Goal: Task Accomplishment & Management: Manage account settings

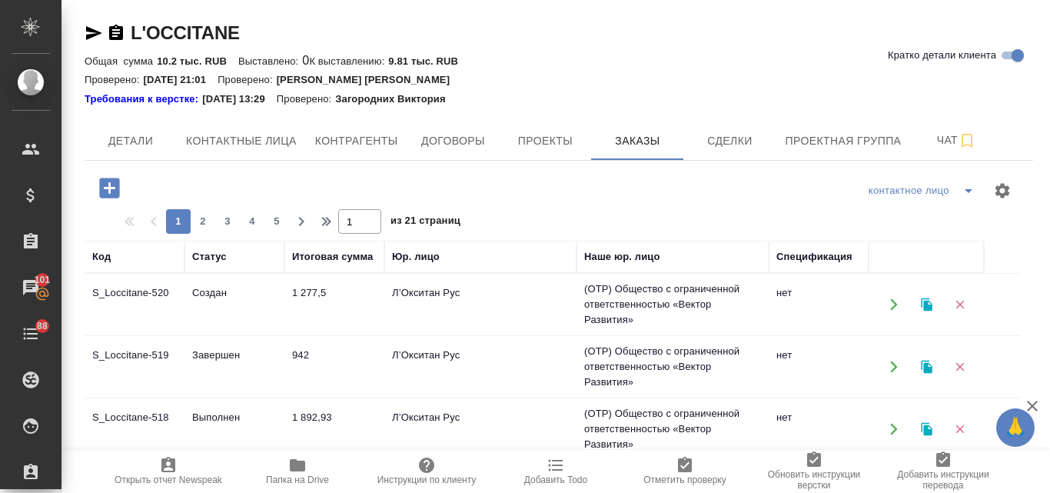
click at [460, 304] on td "Л’Окситан Рус" at bounding box center [480, 304] width 192 height 54
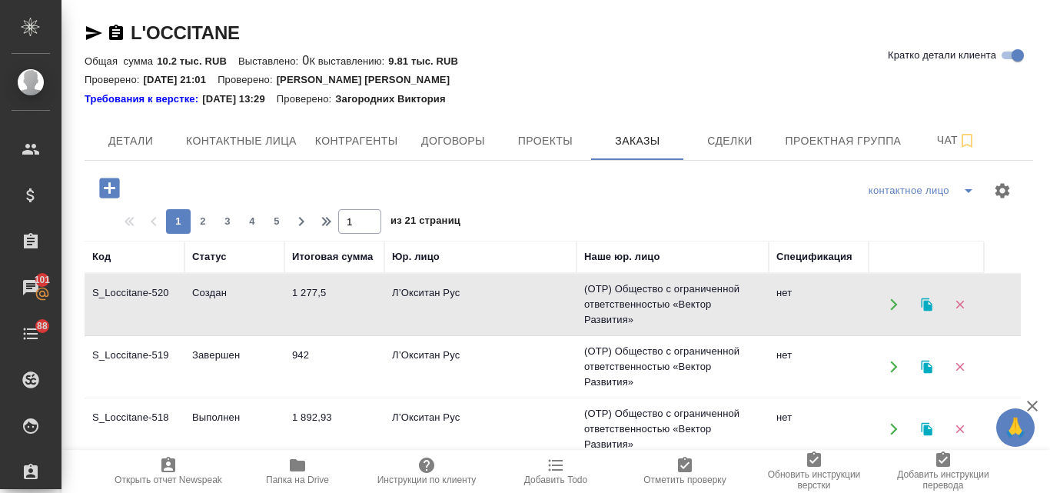
click at [473, 290] on td "Л’Окситан Рус" at bounding box center [480, 304] width 192 height 54
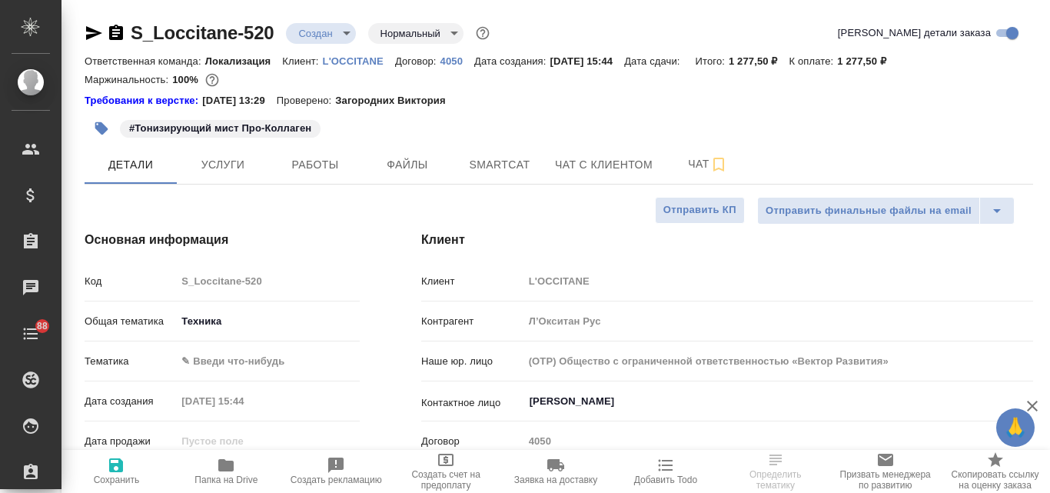
select select "RU"
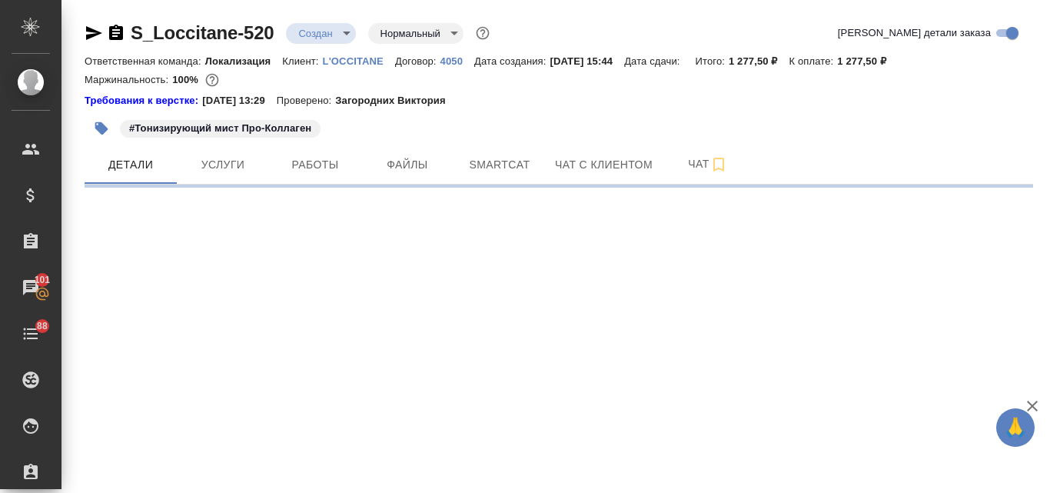
select select "RU"
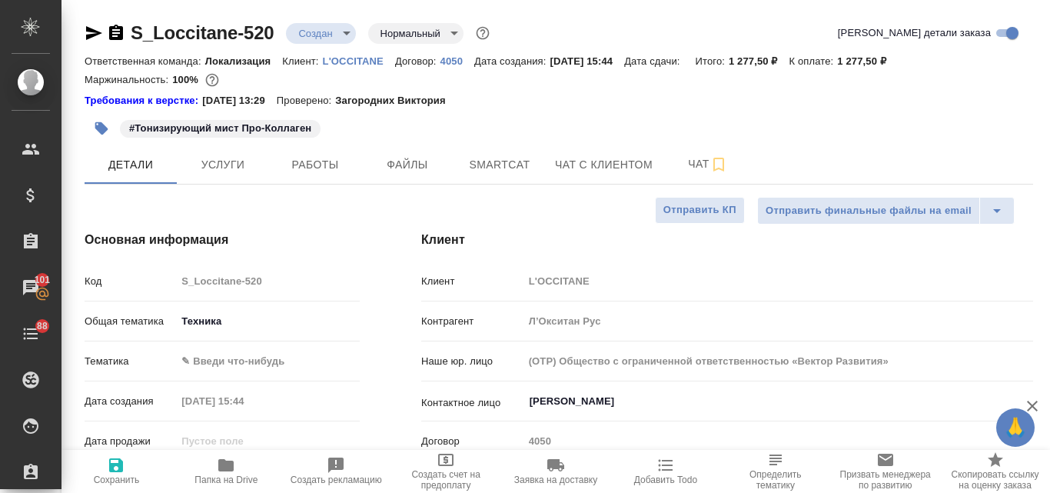
type textarea "x"
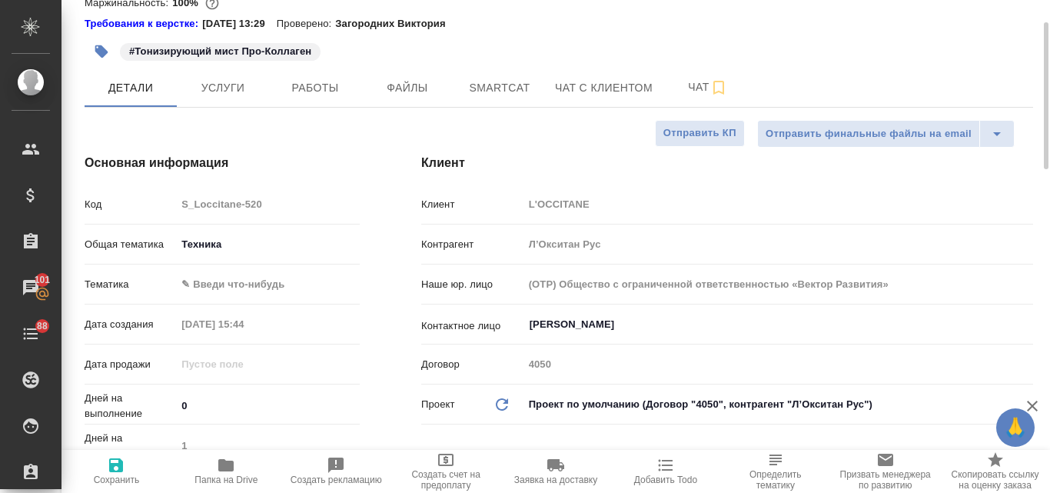
scroll to position [231, 0]
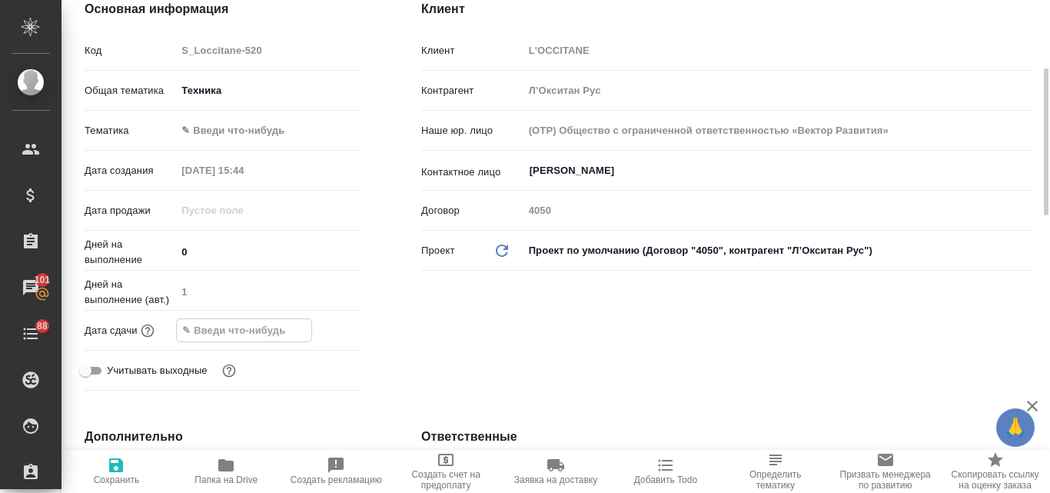
click at [261, 330] on input "text" at bounding box center [244, 330] width 134 height 22
click at [317, 331] on icon "button" at bounding box center [315, 328] width 14 height 15
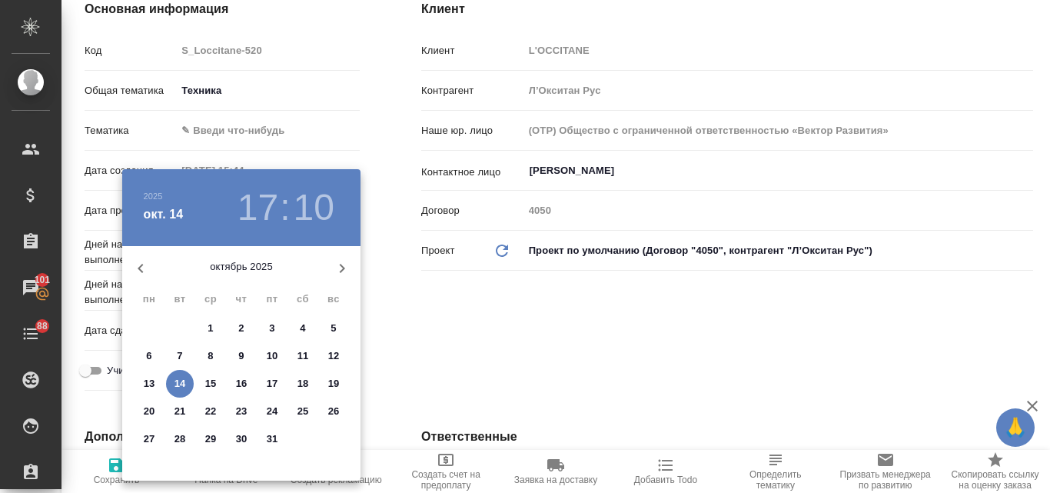
click at [271, 380] on p "17" at bounding box center [273, 383] width 12 height 15
type input "17.10.2025 17:10"
type textarea "x"
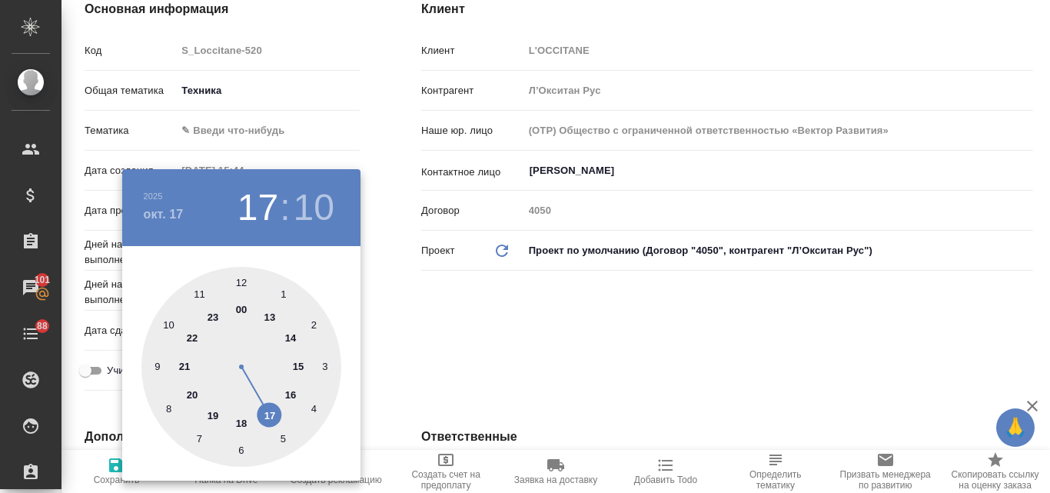
click at [243, 420] on div at bounding box center [241, 367] width 200 height 200
type input "17.10.2025 18:10"
type textarea "x"
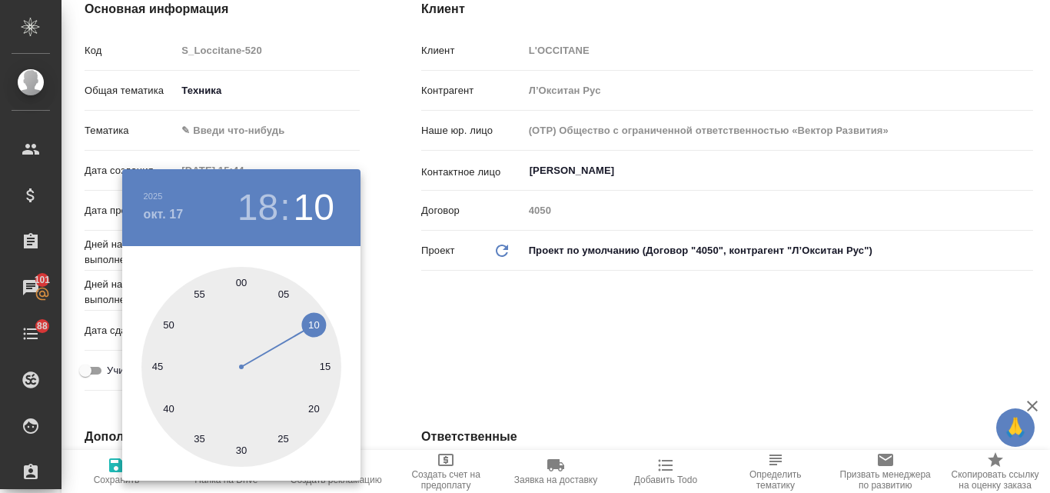
click at [239, 281] on div at bounding box center [241, 367] width 200 height 200
type input "17.10.2025 18:00"
type textarea "x"
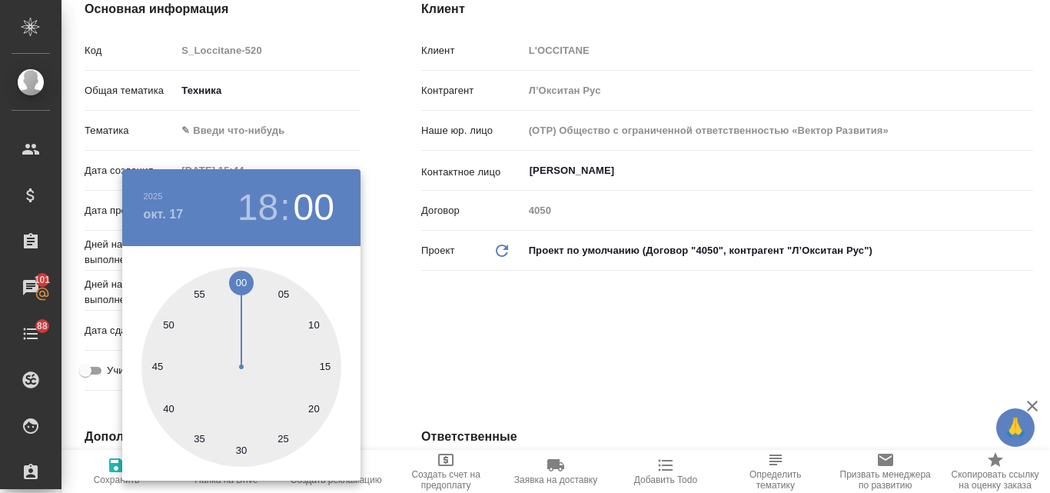
click at [530, 327] on div at bounding box center [525, 246] width 1050 height 493
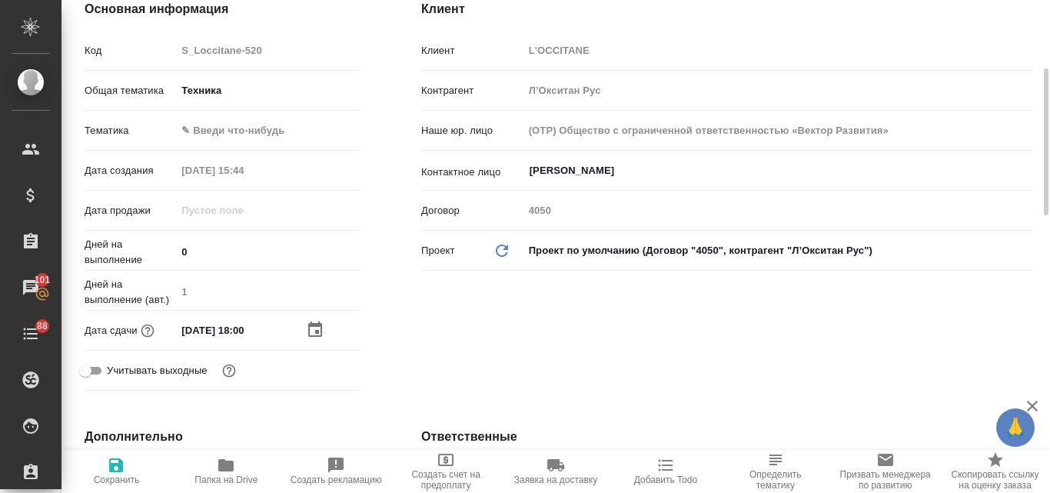
click at [107, 471] on icon "button" at bounding box center [116, 465] width 18 height 18
type textarea "x"
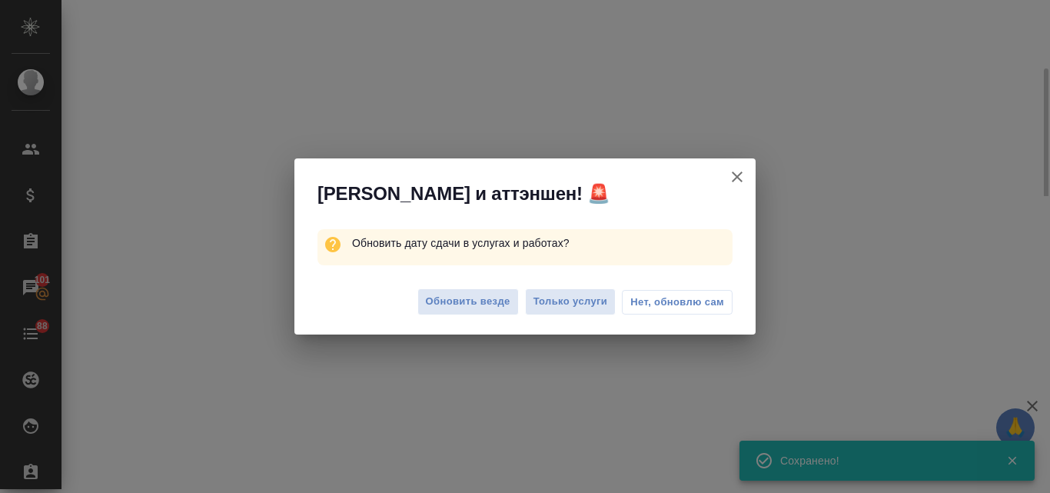
select select "RU"
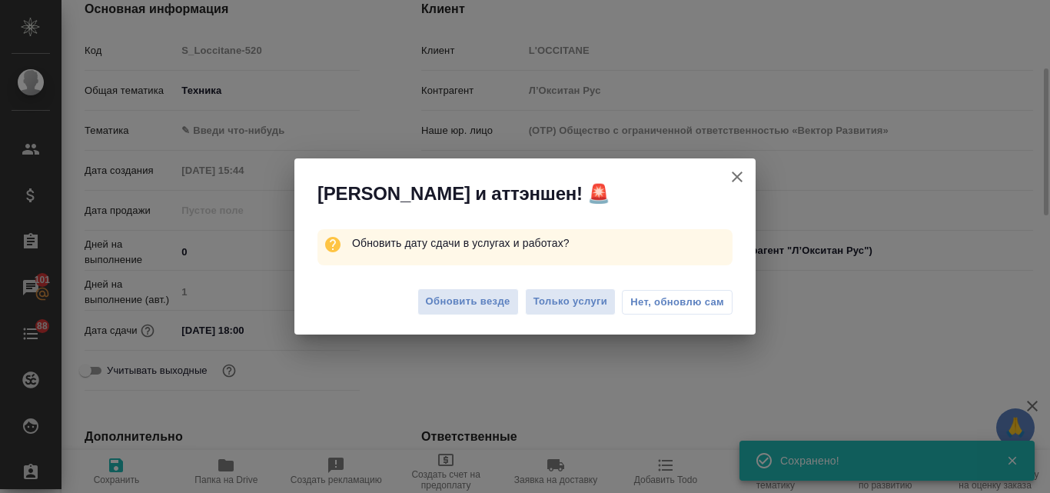
type textarea "x"
click at [493, 295] on span "Обновить везде" at bounding box center [468, 302] width 85 height 18
type textarea "x"
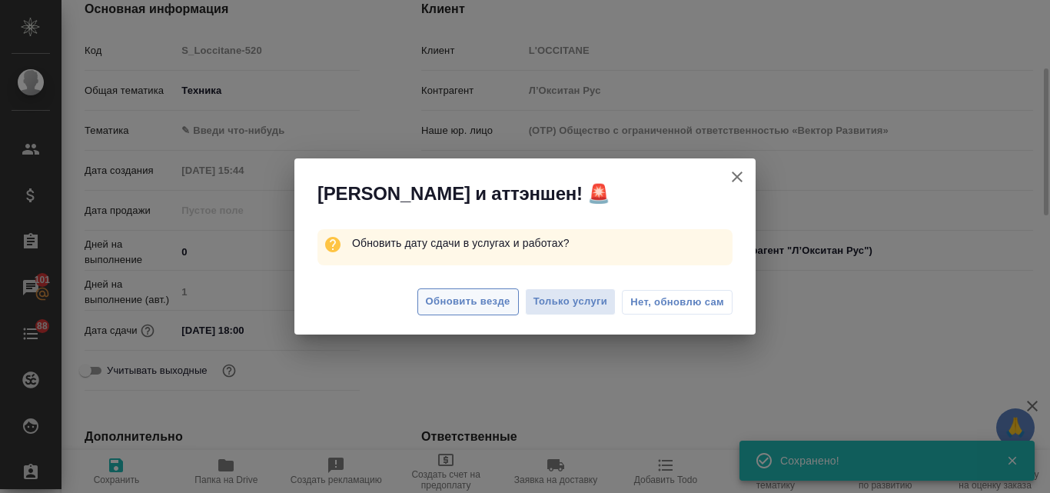
type textarea "x"
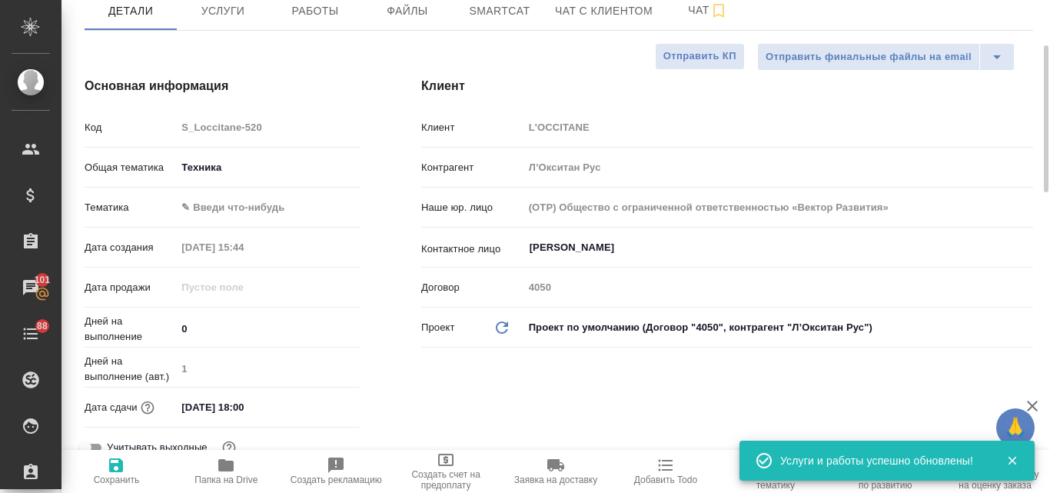
scroll to position [0, 0]
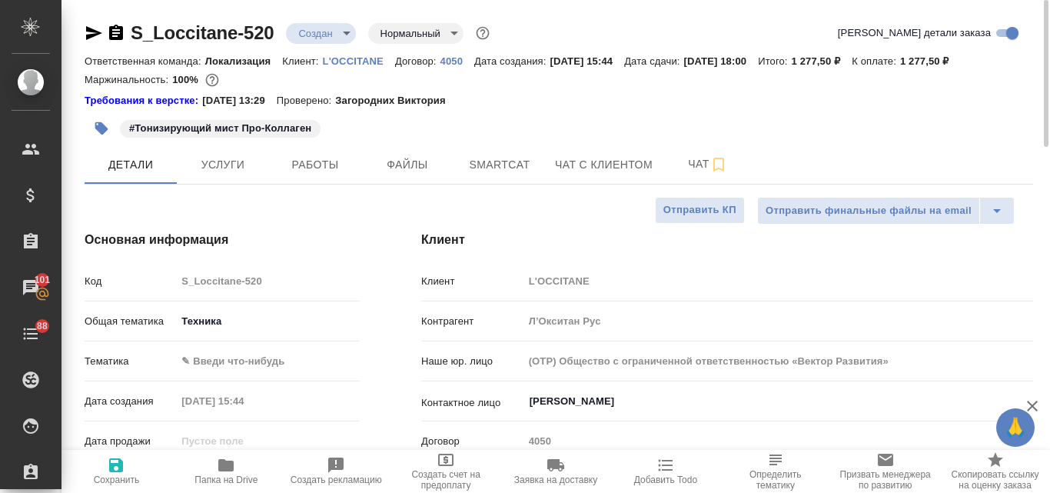
type textarea "x"
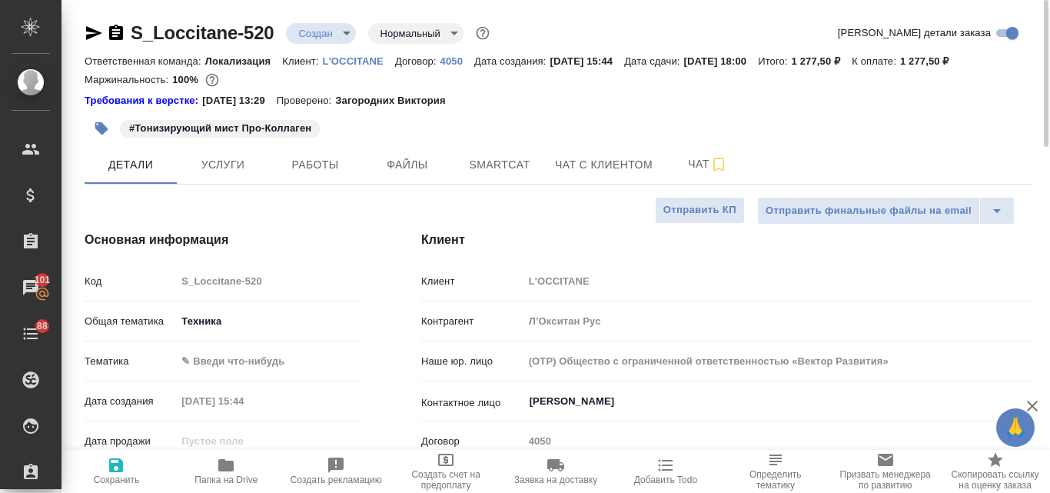
type textarea "x"
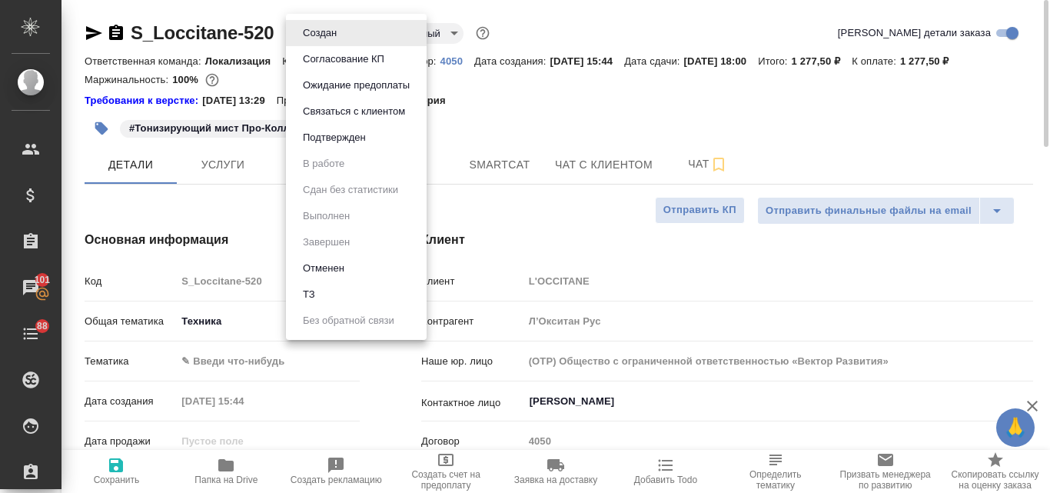
click at [350, 33] on body "🙏 .cls-1 fill:#fff; AWATERA Valyaeva Anna Клиенты Спецификации Заказы 101 Чаты …" at bounding box center [525, 246] width 1050 height 493
click at [611, 104] on div at bounding box center [525, 246] width 1050 height 493
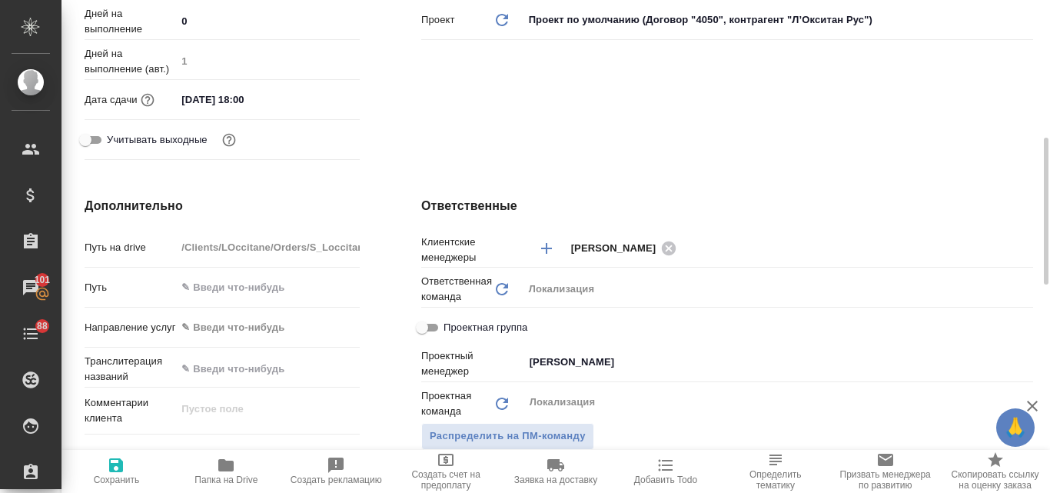
scroll to position [538, 0]
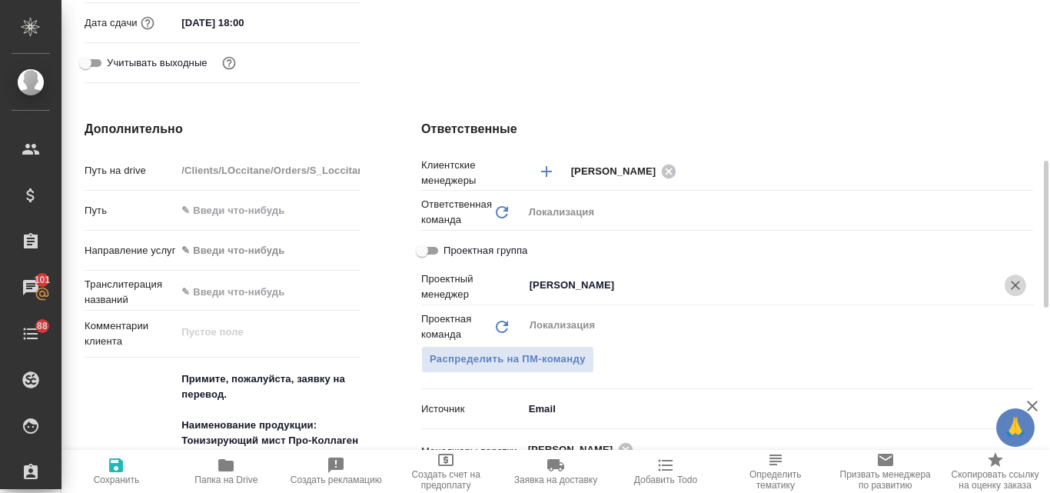
click at [1021, 284] on icon "Очистить" at bounding box center [1015, 284] width 15 height 15
type textarea "x"
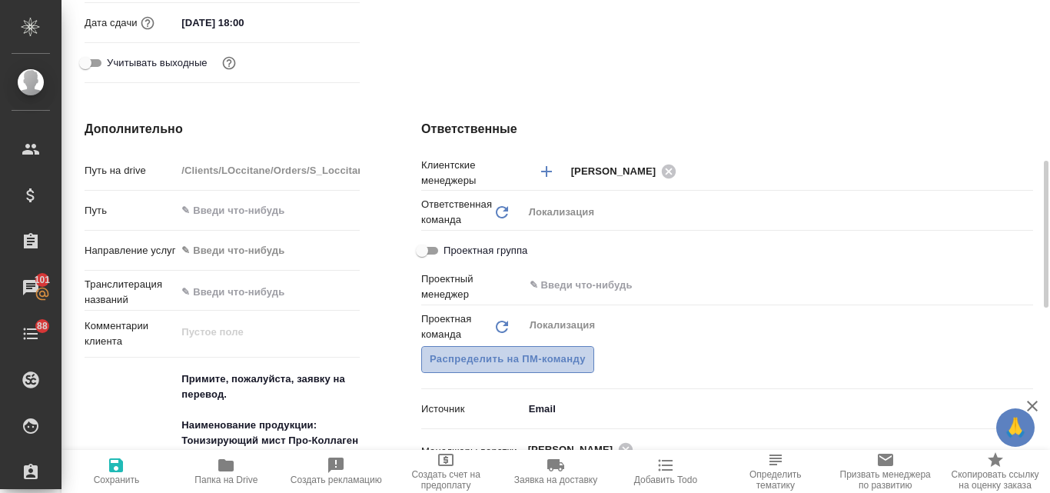
click at [573, 367] on span "Распределить на ПМ-команду" at bounding box center [508, 359] width 156 height 18
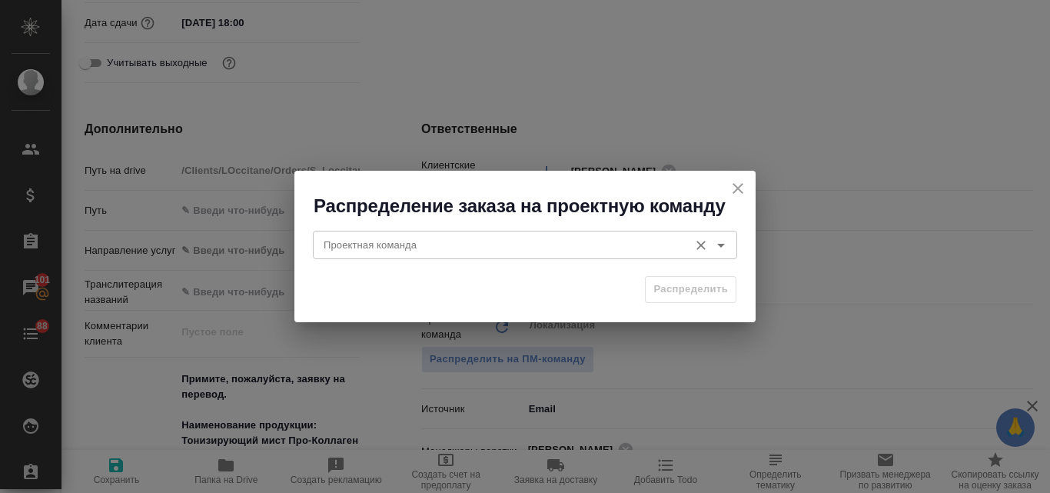
click at [469, 248] on input "Проектная команда" at bounding box center [499, 244] width 364 height 18
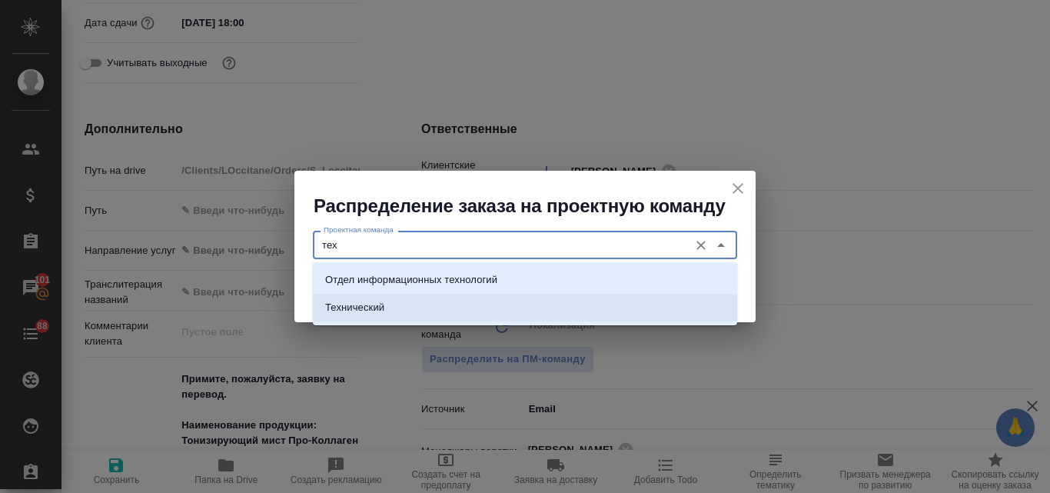
click at [463, 317] on li "Технический" at bounding box center [525, 308] width 424 height 28
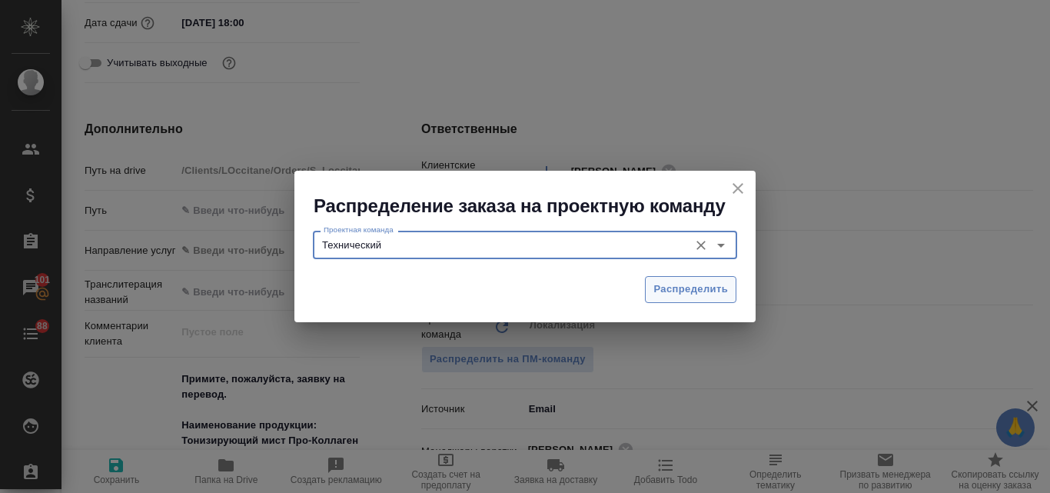
type input "Технический"
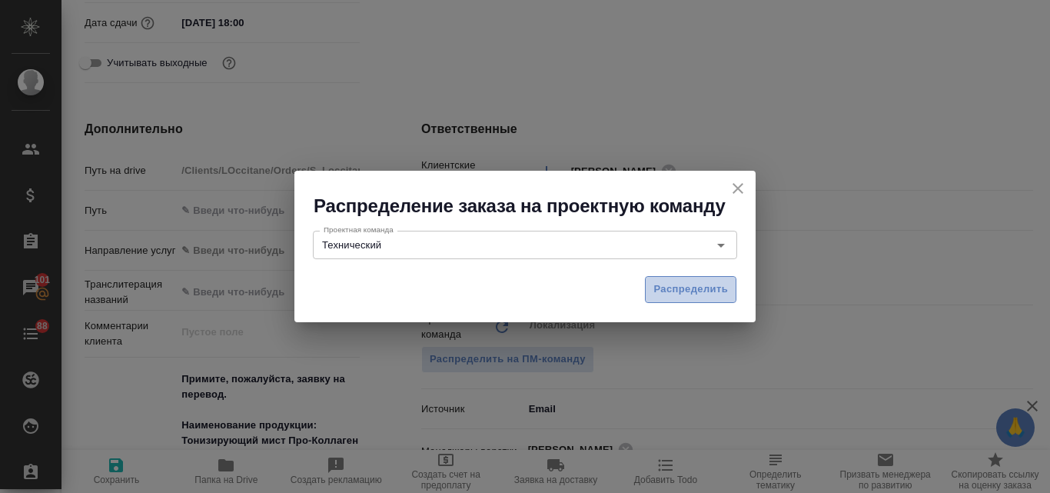
click at [702, 290] on span "Распределить" at bounding box center [690, 290] width 75 height 18
type textarea "x"
type input "Третьякова Ольга"
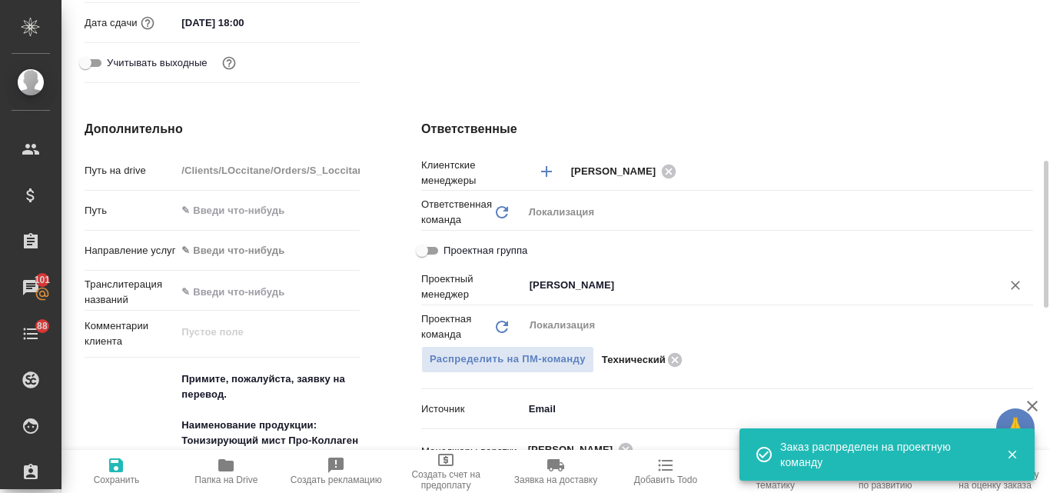
click at [1017, 288] on icon "Очистить" at bounding box center [1015, 284] width 15 height 15
type textarea "x"
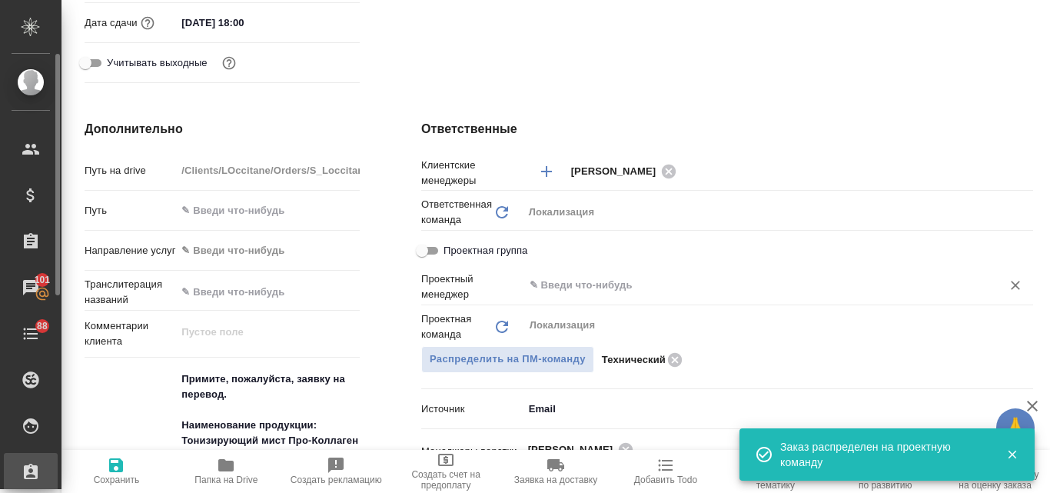
type textarea "x"
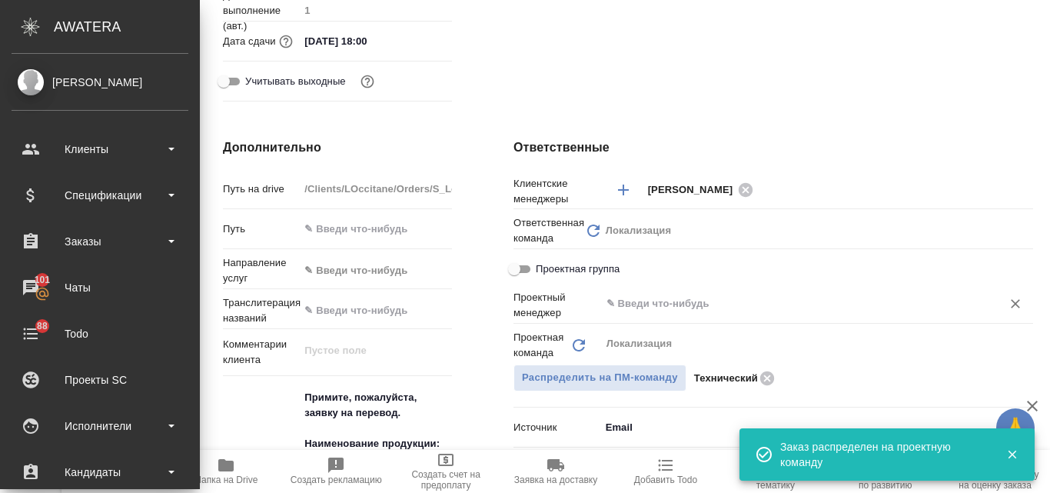
type textarea "x"
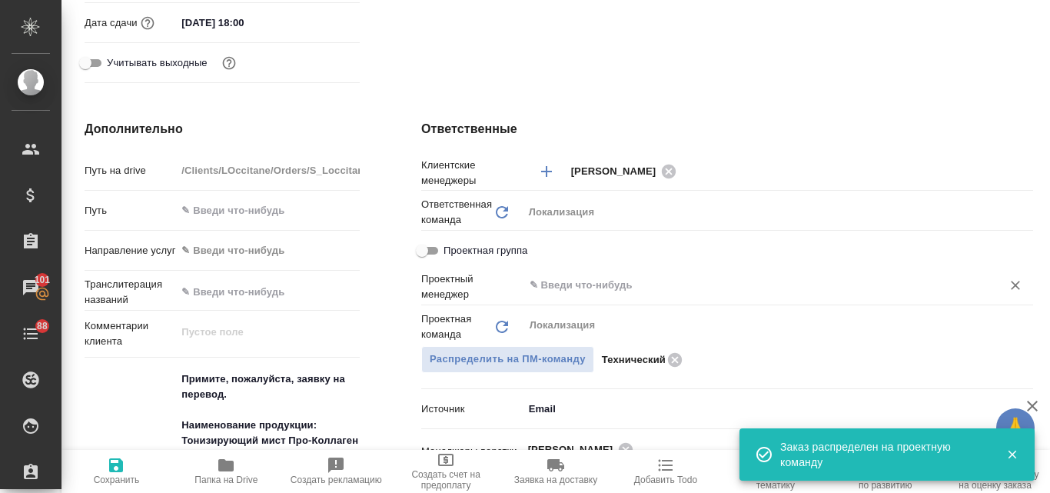
click at [112, 457] on icon "button" at bounding box center [116, 465] width 18 height 18
type textarea "x"
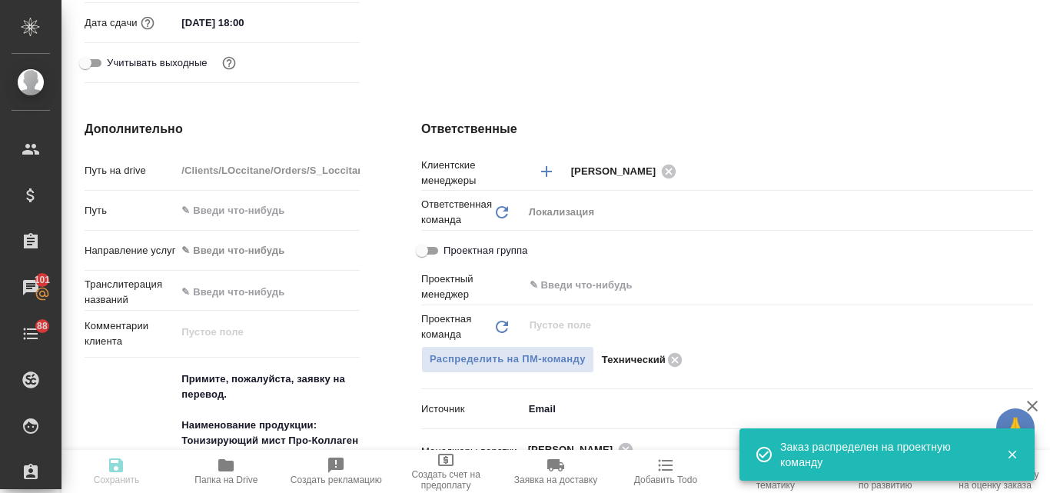
type textarea "x"
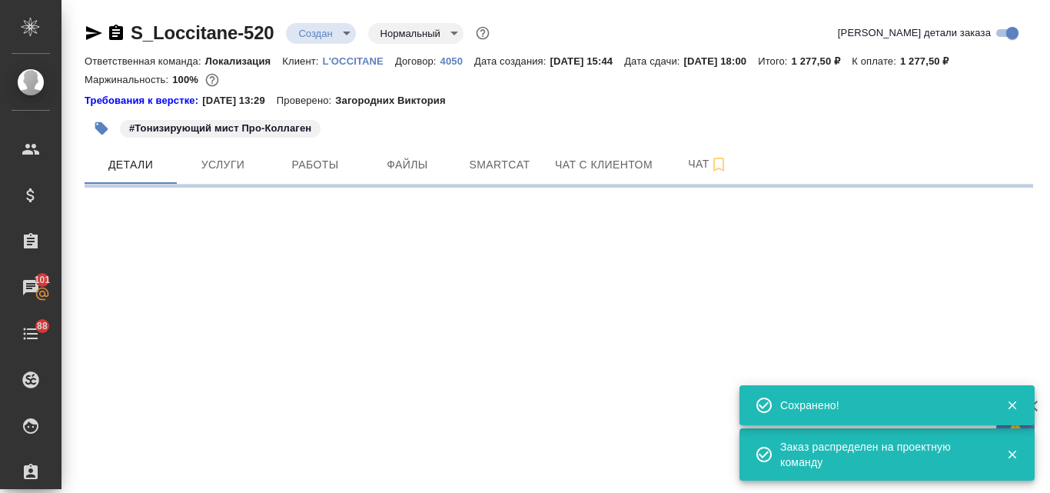
scroll to position [0, 0]
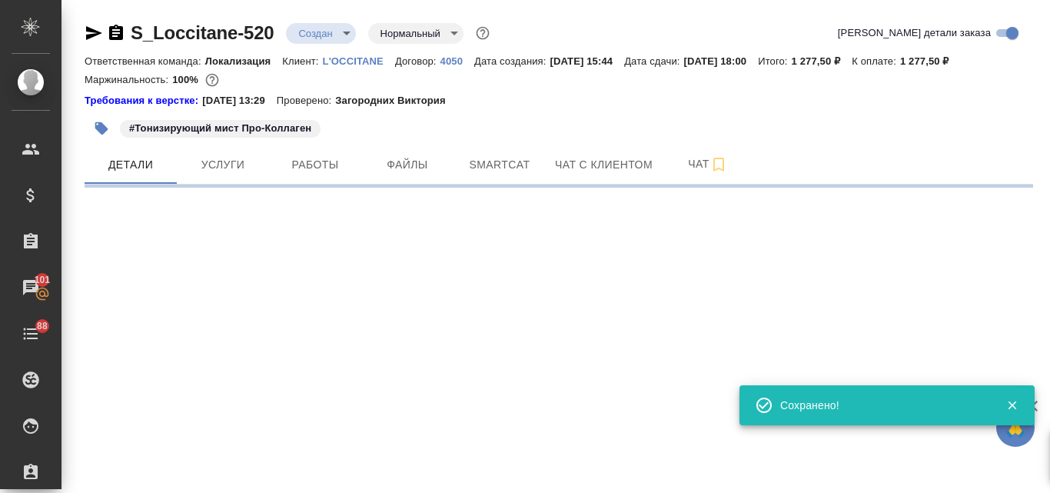
select select "RU"
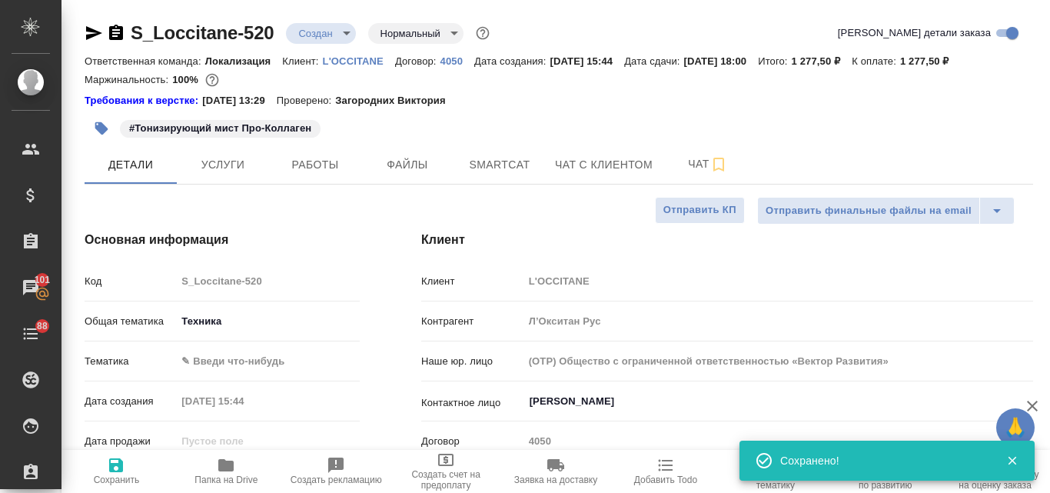
type textarea "x"
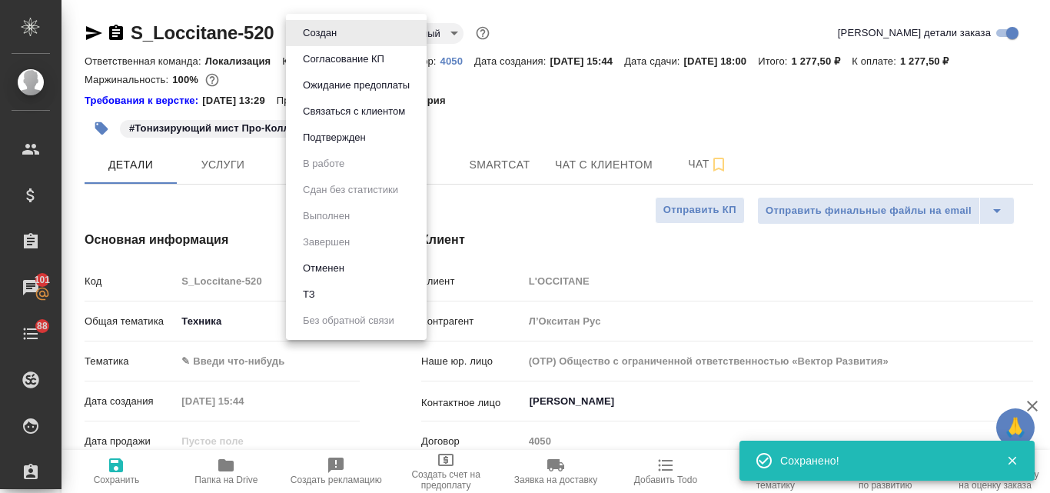
click at [350, 32] on body "🙏 .cls-1 fill:#fff; AWATERA Valyaeva Anna Клиенты Спецификации Заказы 101 Чаты …" at bounding box center [525, 246] width 1050 height 493
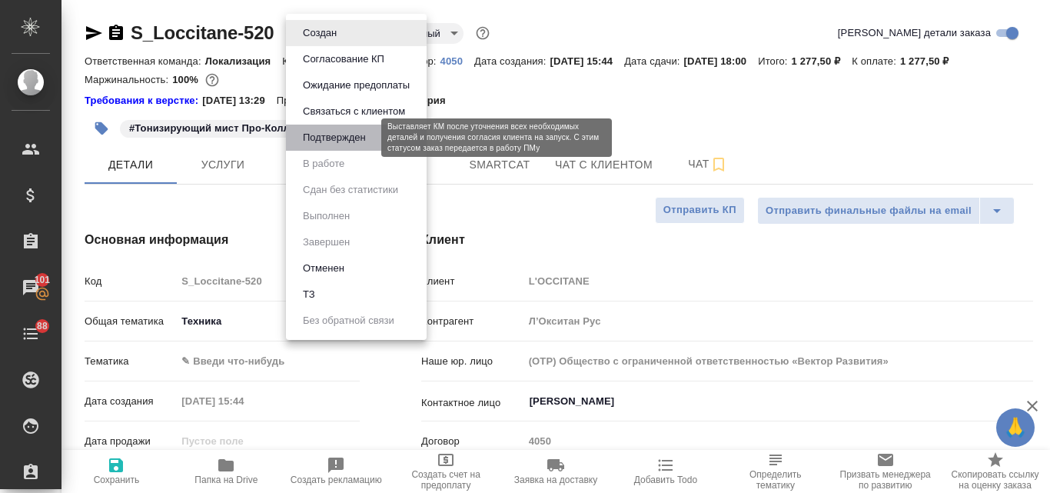
click at [348, 133] on button "Подтвержден" at bounding box center [334, 137] width 72 height 17
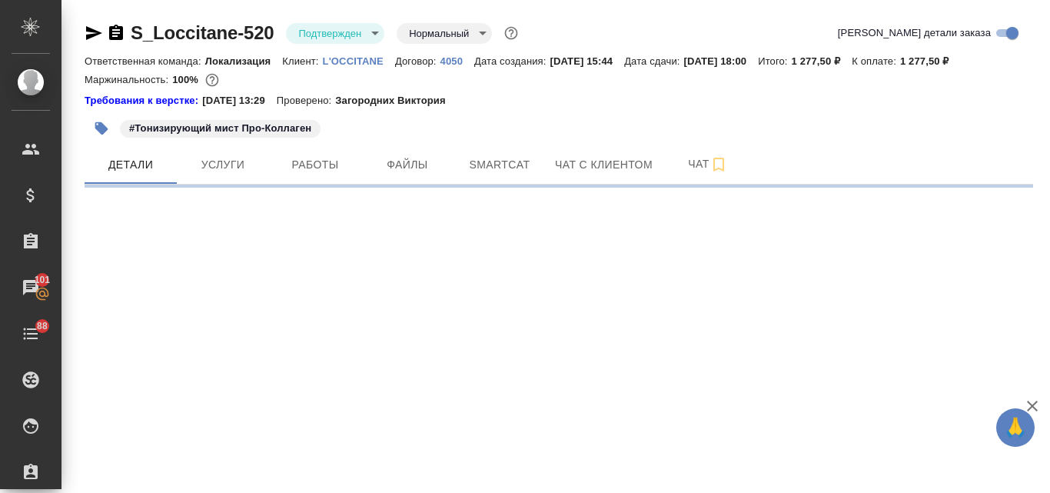
select select "RU"
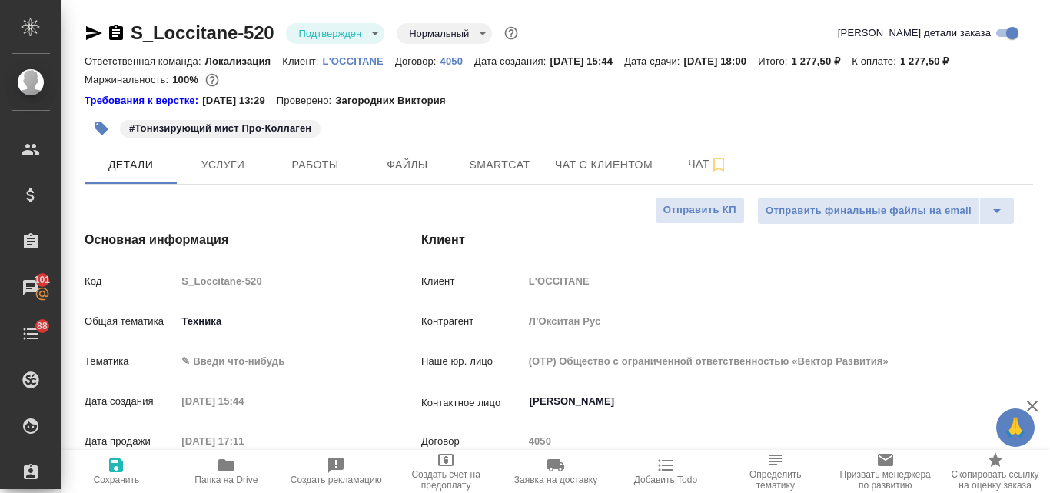
type textarea "x"
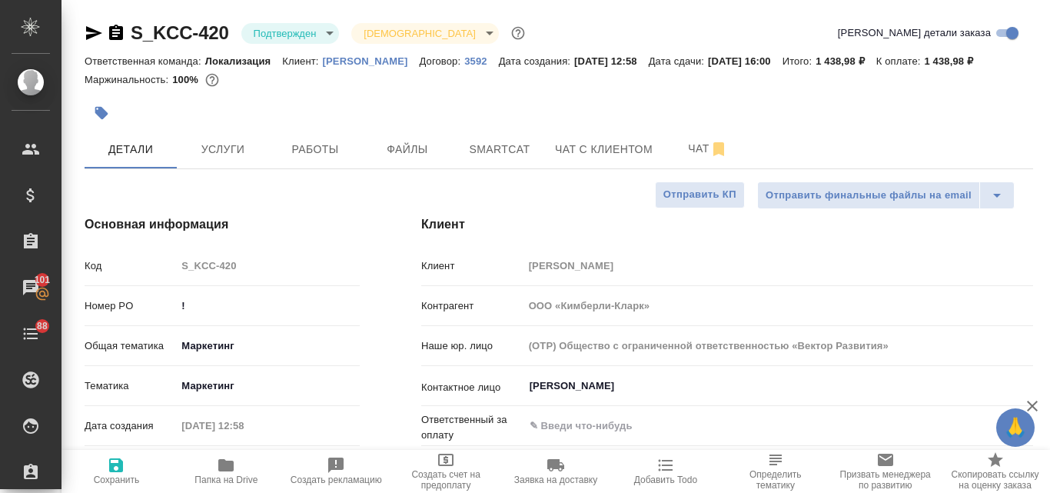
select select "RU"
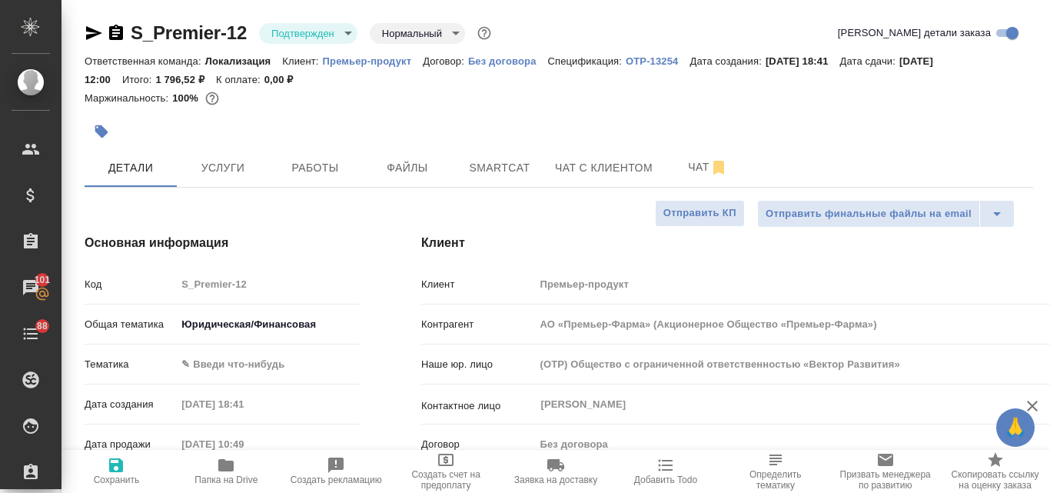
select select "RU"
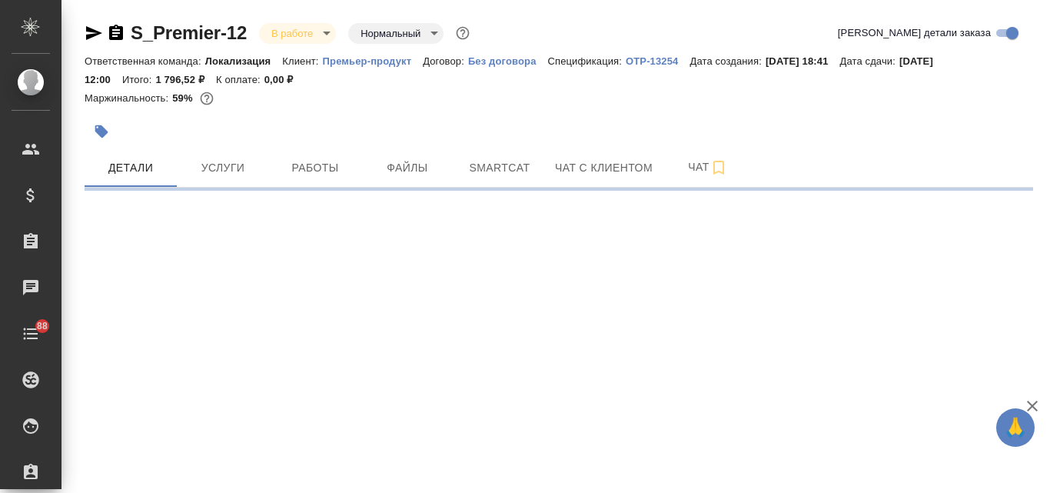
select select "RU"
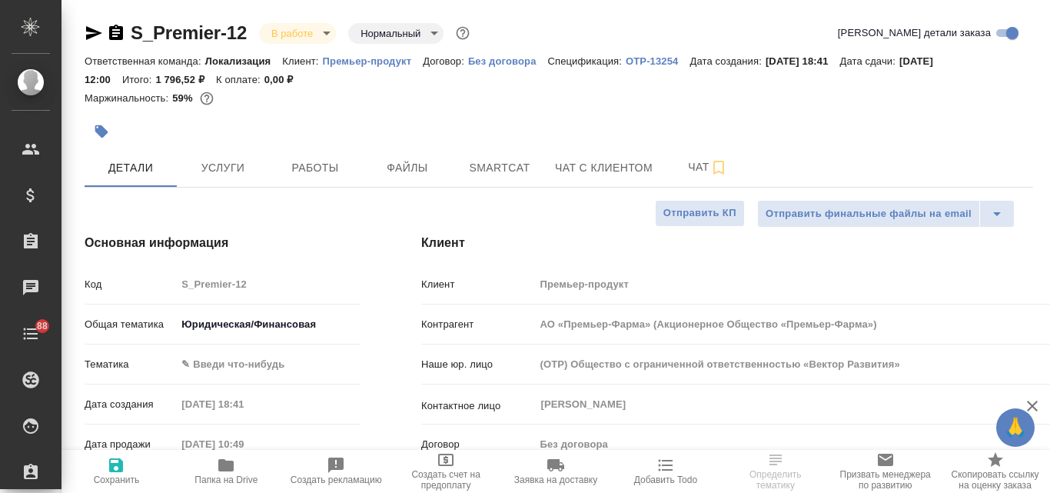
type input "АО «Премьер-Фарма» (Акционерное Общество «Премьер-Фарма»)"
type textarea "x"
type input "АО «Премьер-Фарма» (Акционерное Общество «Премьер-Фарма»)"
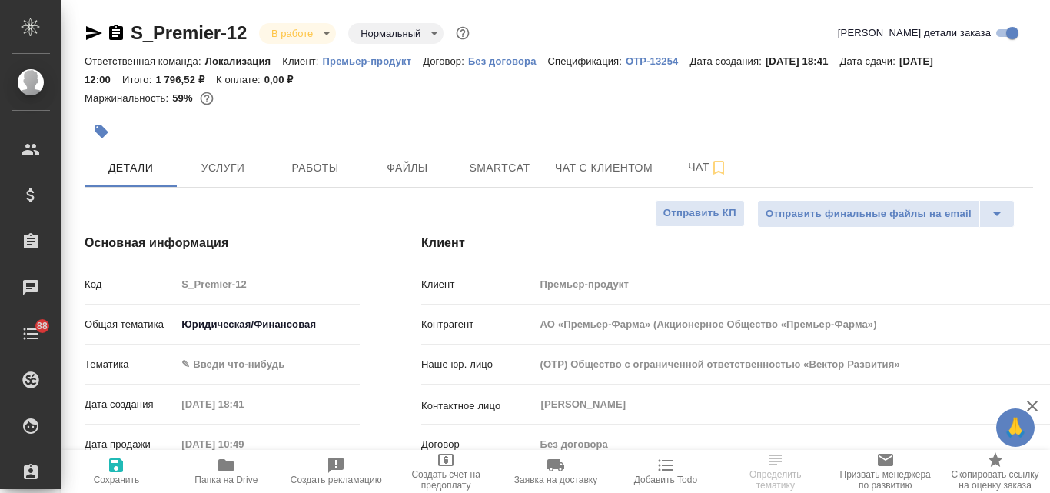
type textarea "x"
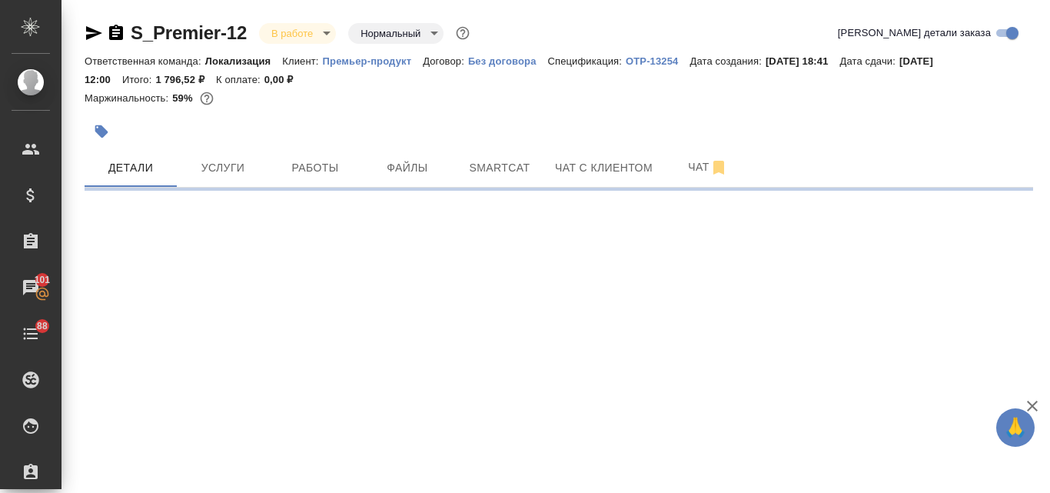
select select "RU"
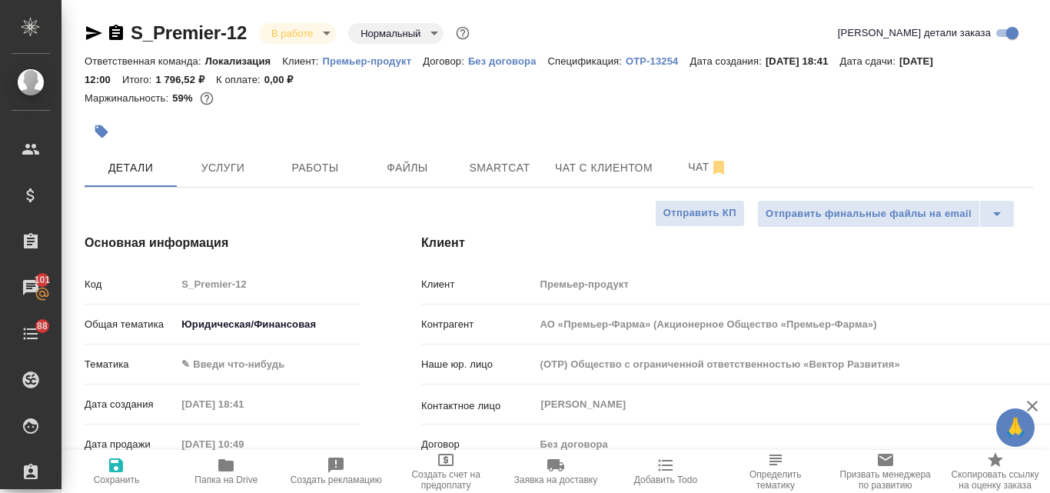
type textarea "x"
click at [390, 64] on p "Премьер-продукт" at bounding box center [373, 61] width 101 height 12
type input "АО «Премьер-Фарма» (Акционерное Общество «Премьер-Фарма»)"
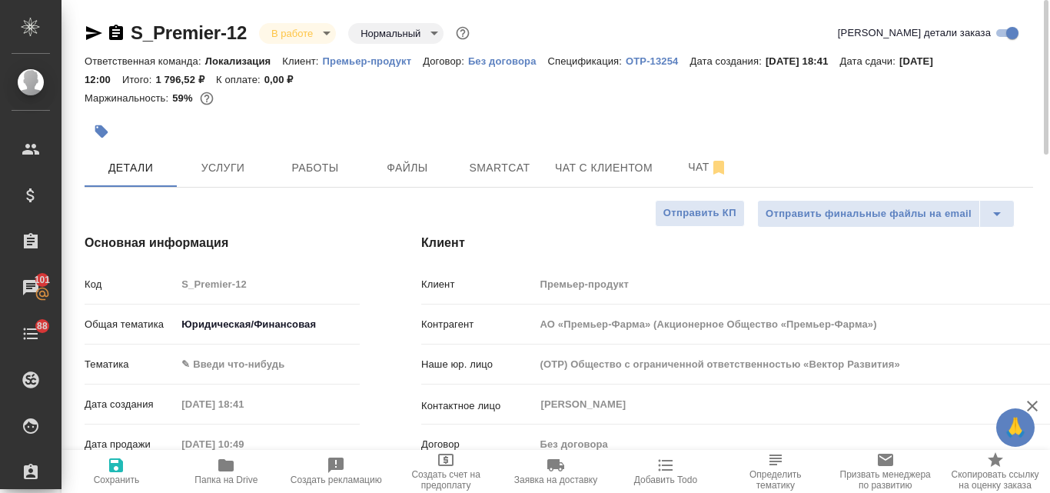
type textarea "x"
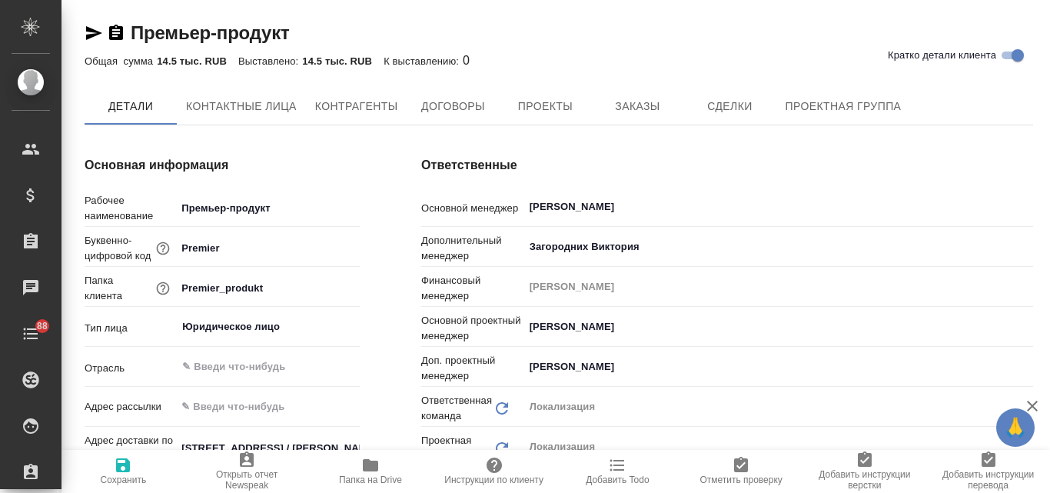
type textarea "x"
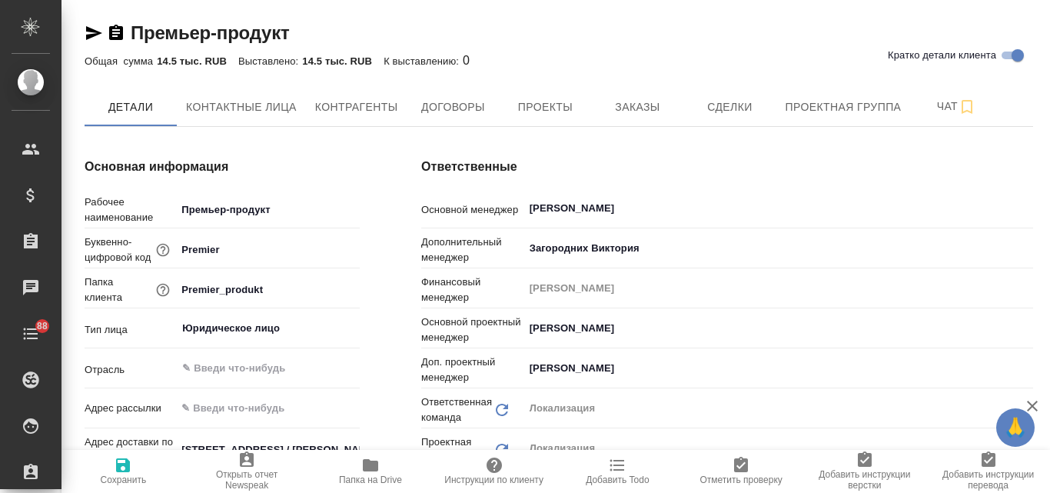
type textarea "x"
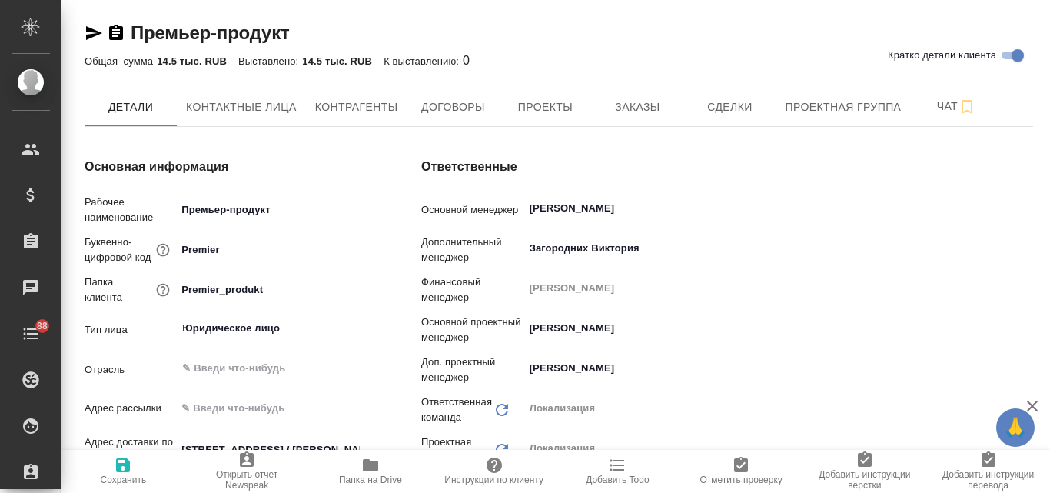
type textarea "x"
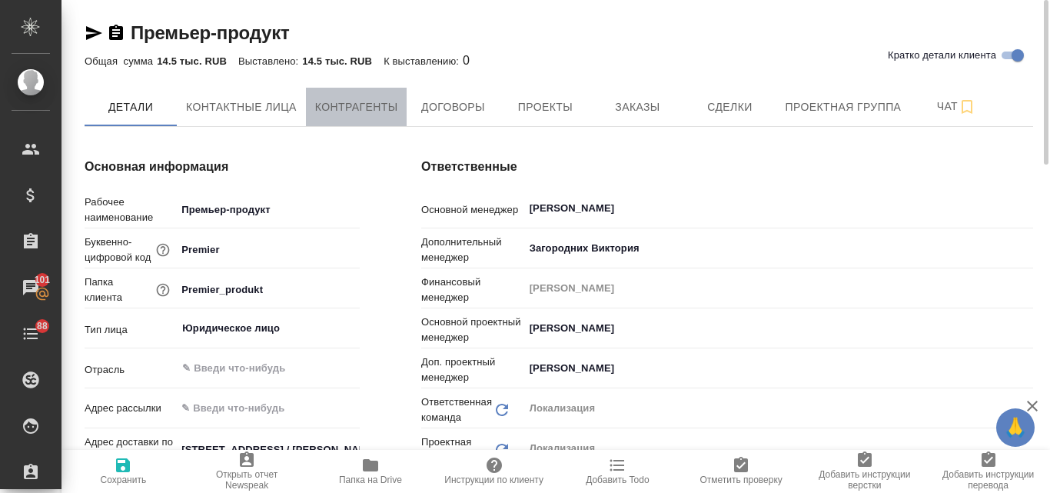
click at [340, 108] on span "Контрагенты" at bounding box center [356, 107] width 83 height 19
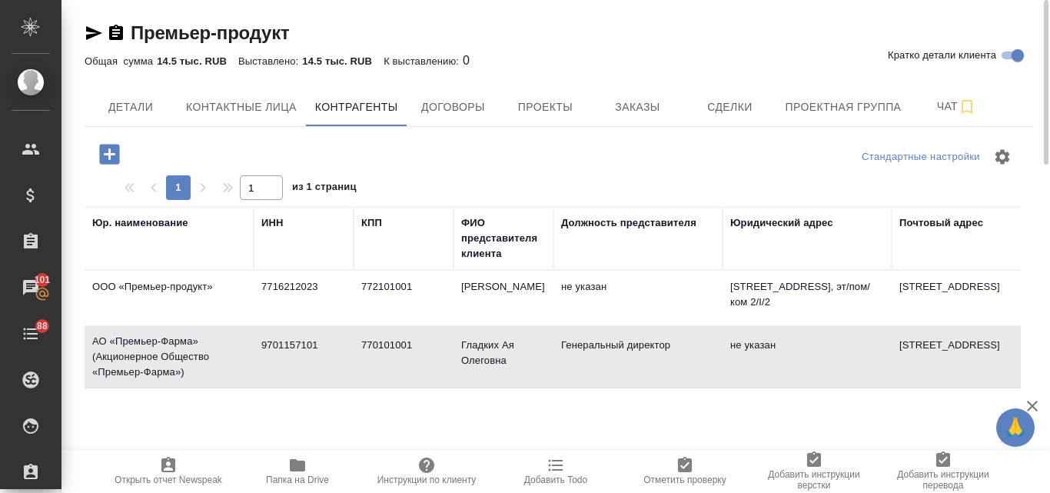
type textarea "АО «Премьер-Фарма» (Акционерное Общество «Премьер-Фарма»)"
type input "9701157101"
type input "770101001"
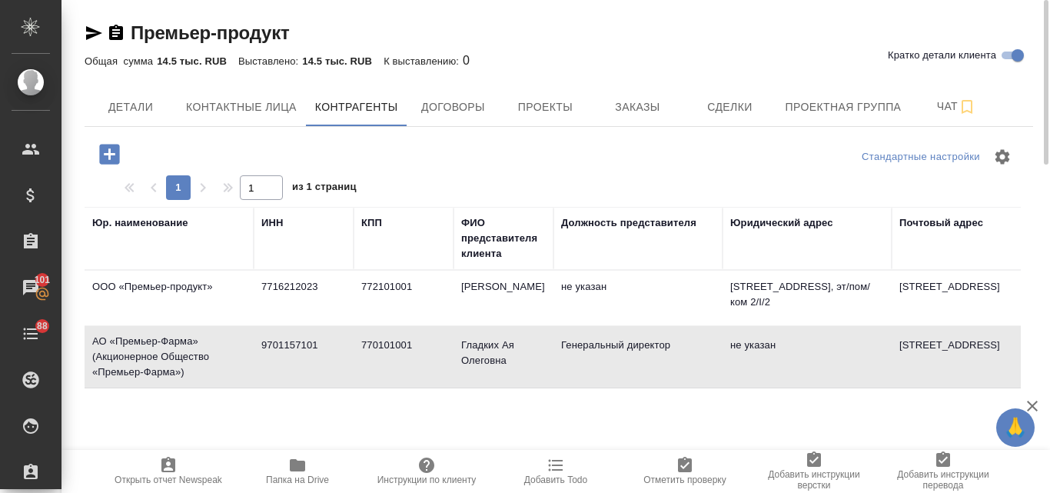
type input "Гладких Ая Олеговна"
type input "Генеральный директор"
type textarea "111524, г. Москва, ул. Электродная, д. 9Б"
type textarea "105082 г. Москва, ул. Бакунинская, д.69, строение 1, э антр/п I/к 16/офис 210"
type input "buhgaltery@premier-pharma.ru"
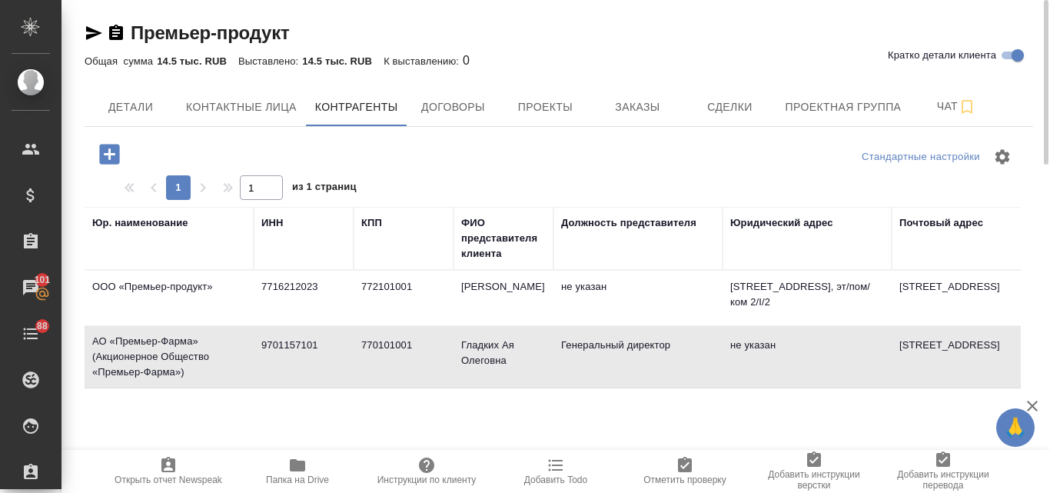
type input "АО «АЛЬФА-БАНК»"
type input "40702810102370005379"
type input "044525593"
type input "30101810200000000593"
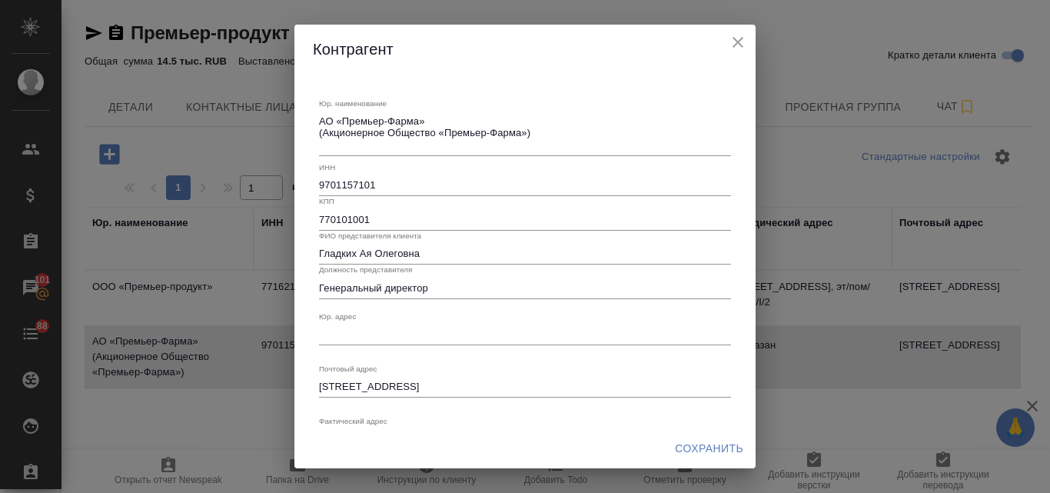
click at [342, 331] on textarea "Юр. наименование" at bounding box center [525, 334] width 412 height 12
paste textarea "105082 г. Москва, ул. Бакунинская, д.69, строение 1, э антр/п I/к 16/офис 210"
type textarea "105082 г. Москва, ул. Бакунинская, д.69, строение 1, э антр/п I/к 16/офис 210"
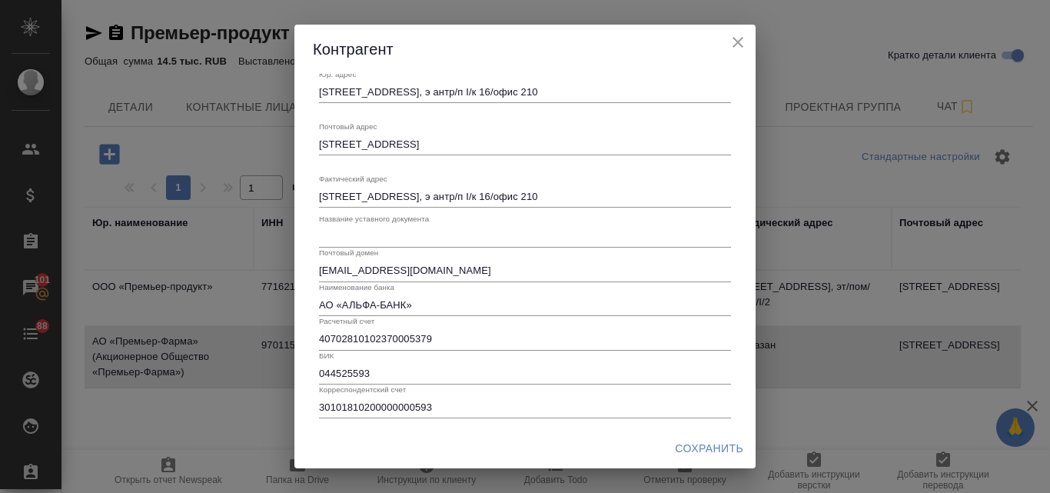
scroll to position [244, 0]
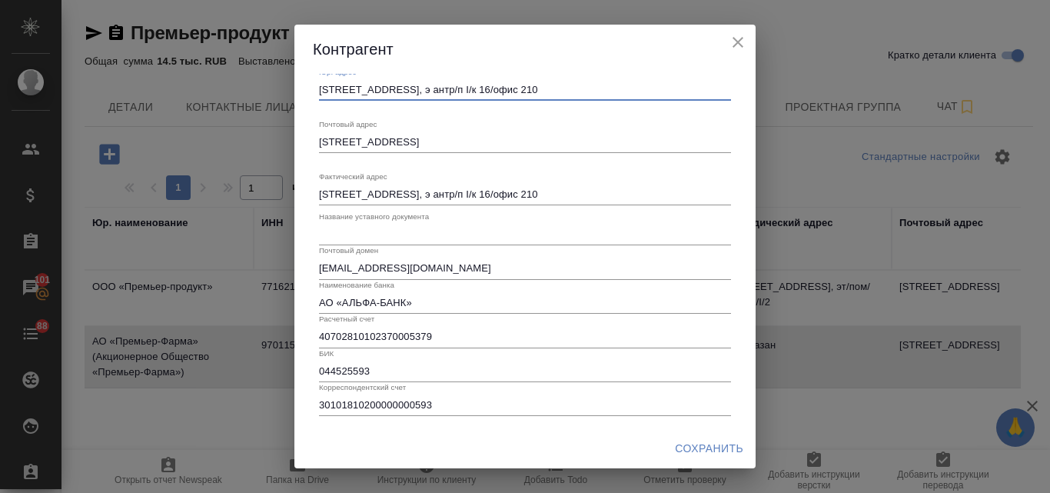
click at [719, 450] on span "Сохранить" at bounding box center [709, 448] width 68 height 19
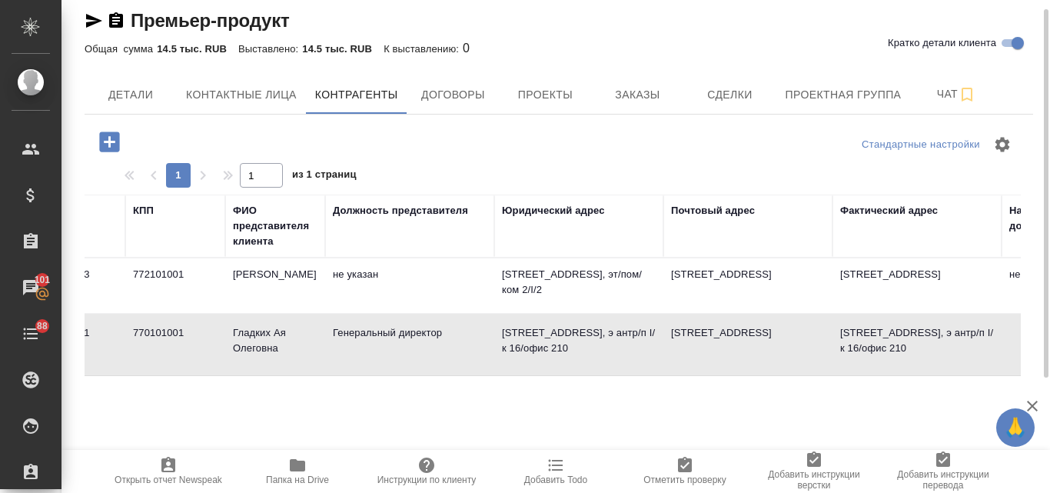
scroll to position [0, 0]
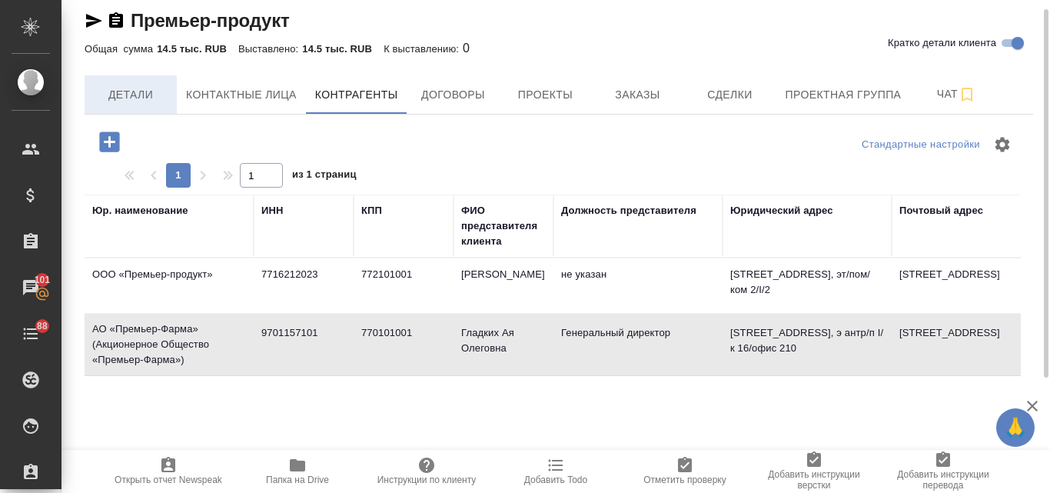
click at [144, 87] on span "Детали" at bounding box center [131, 94] width 74 height 19
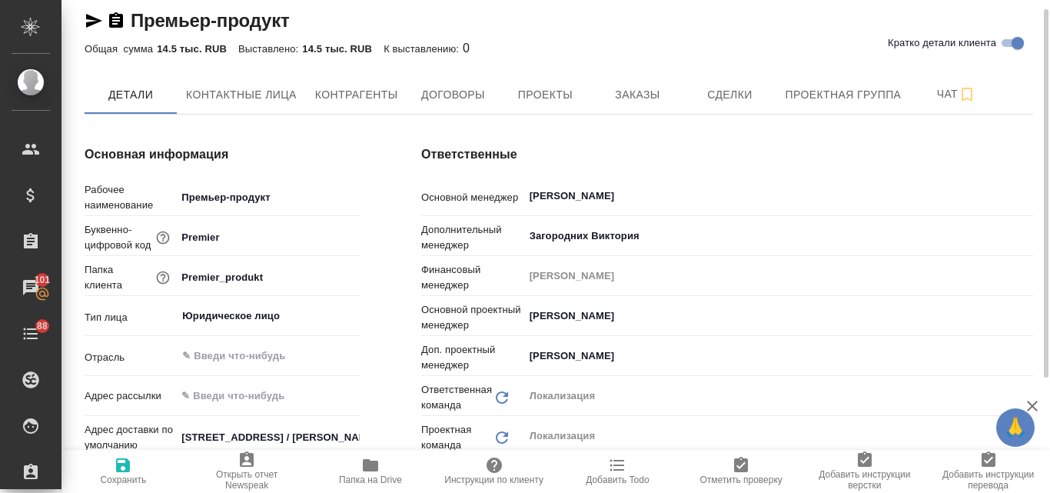
type textarea "x"
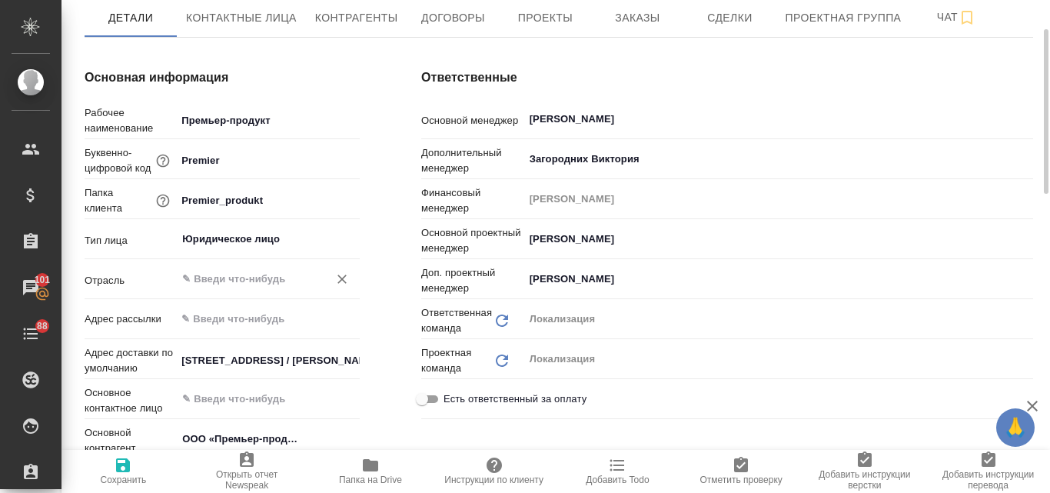
scroll to position [166, 0]
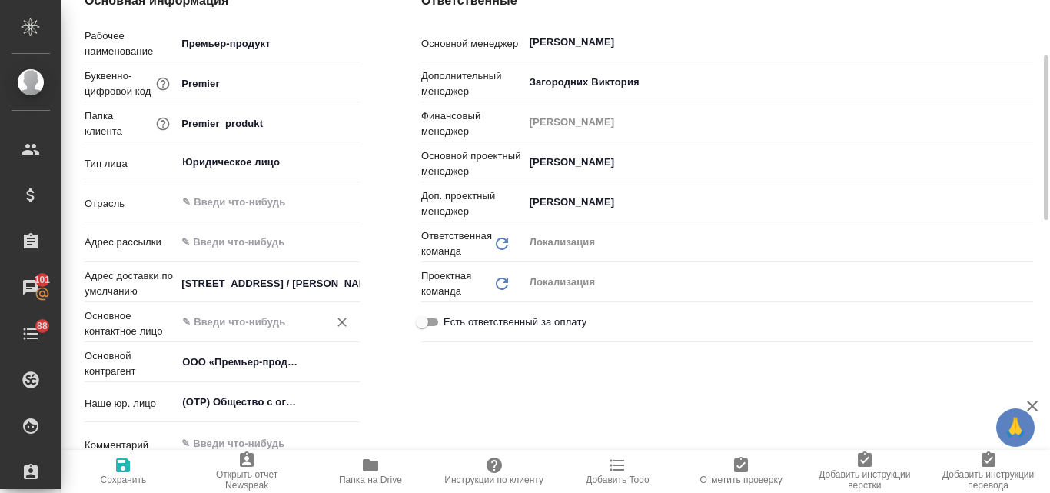
click at [199, 325] on input "text" at bounding box center [242, 322] width 123 height 18
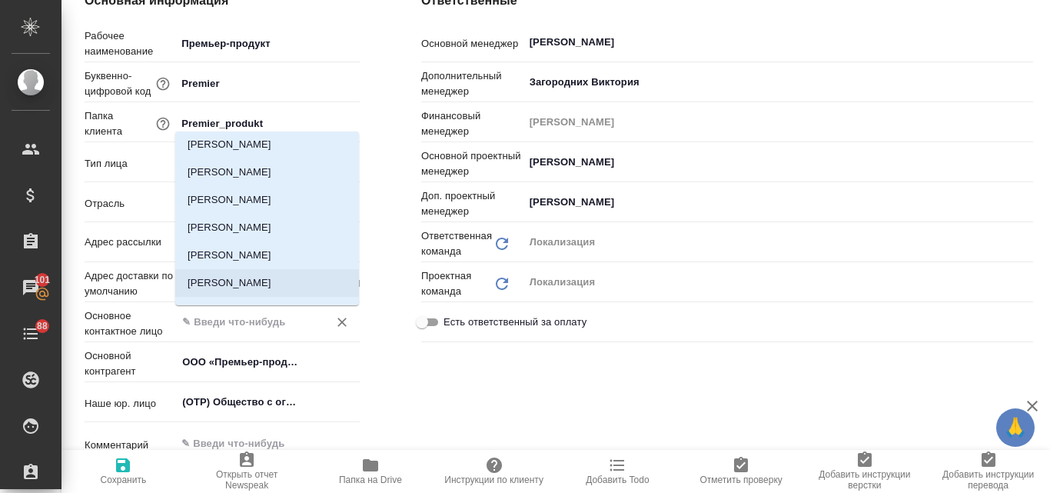
scroll to position [0, 0]
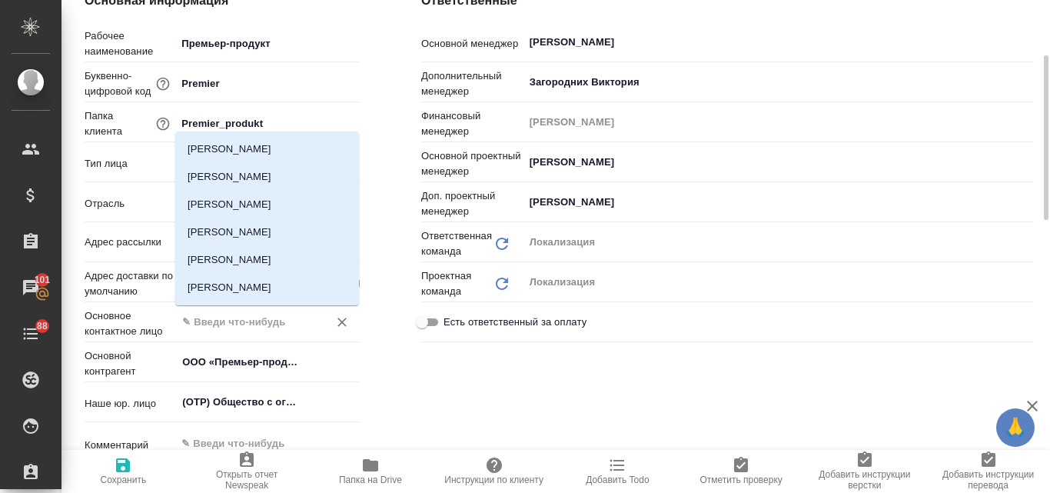
click at [217, 326] on input "text" at bounding box center [242, 322] width 123 height 18
click at [249, 257] on li "Андрусишина Анастасия" at bounding box center [267, 260] width 184 height 28
type input "Андрусишина Анастасия"
type textarea "x"
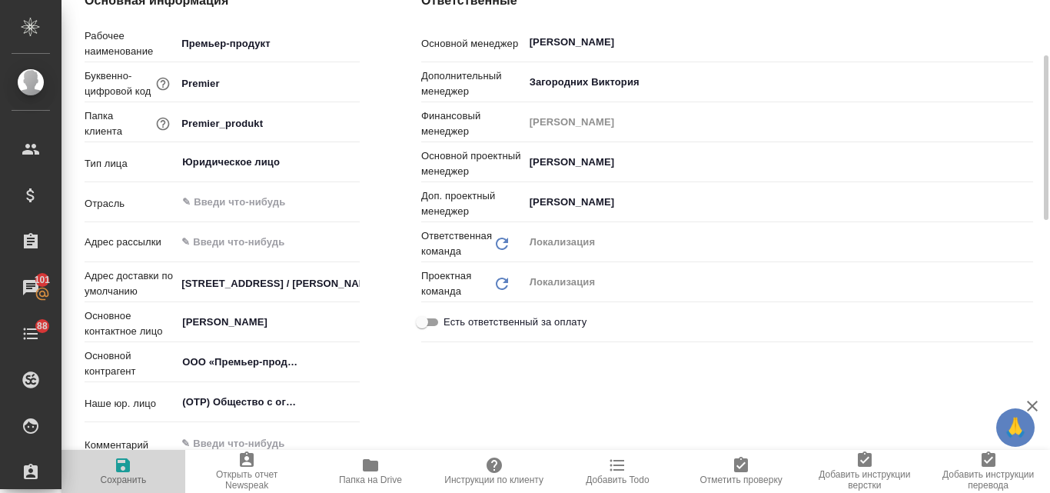
click at [118, 464] on icon "button" at bounding box center [123, 465] width 14 height 14
type textarea "x"
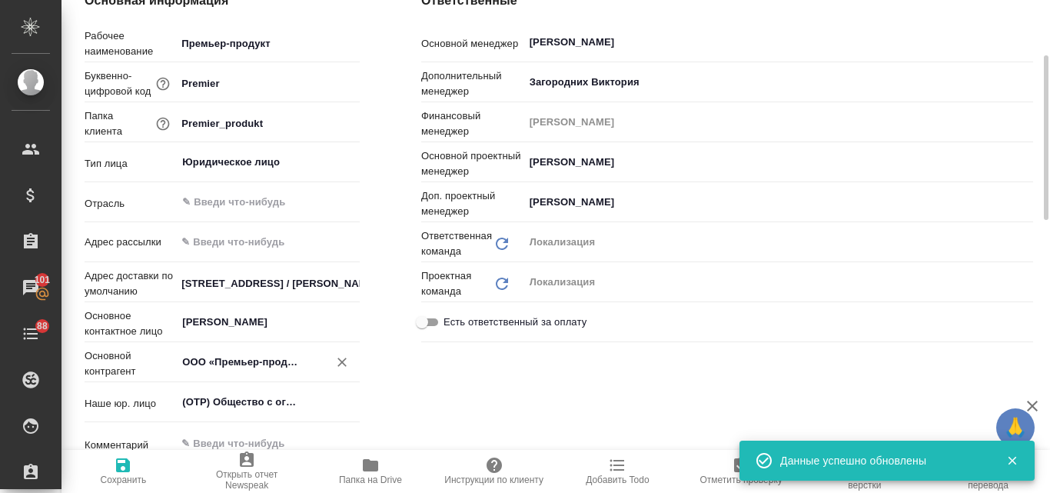
type textarea "x"
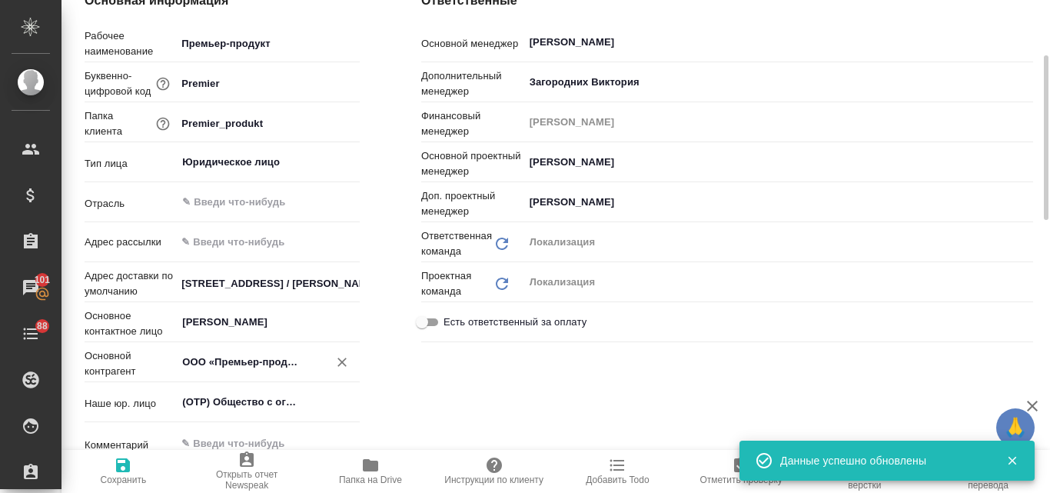
type textarea "x"
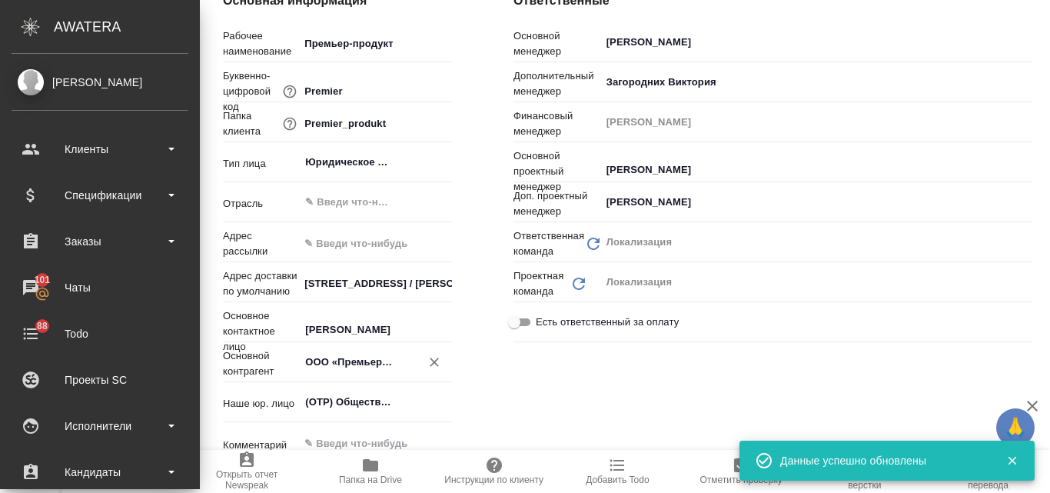
type textarea "x"
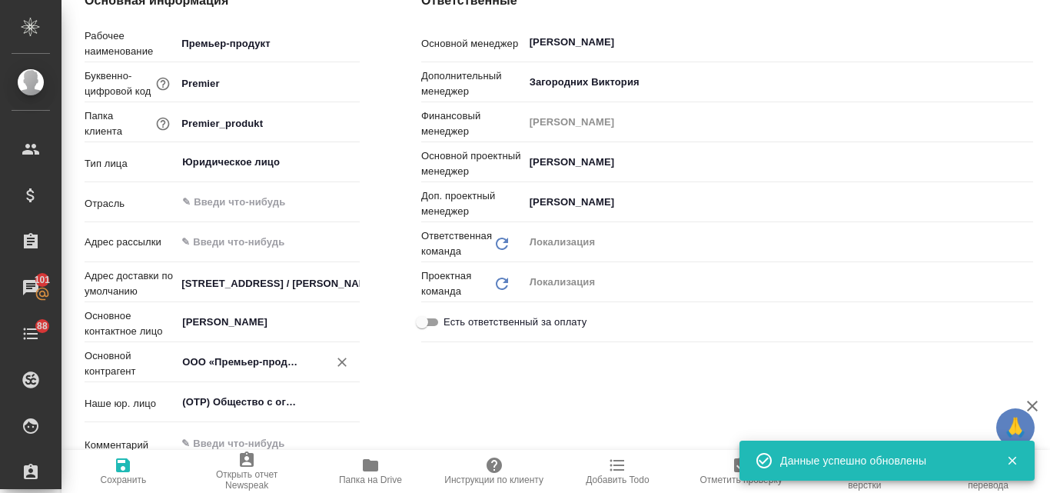
click at [214, 363] on input "ООО «Премьер-продукт»" at bounding box center [242, 362] width 123 height 18
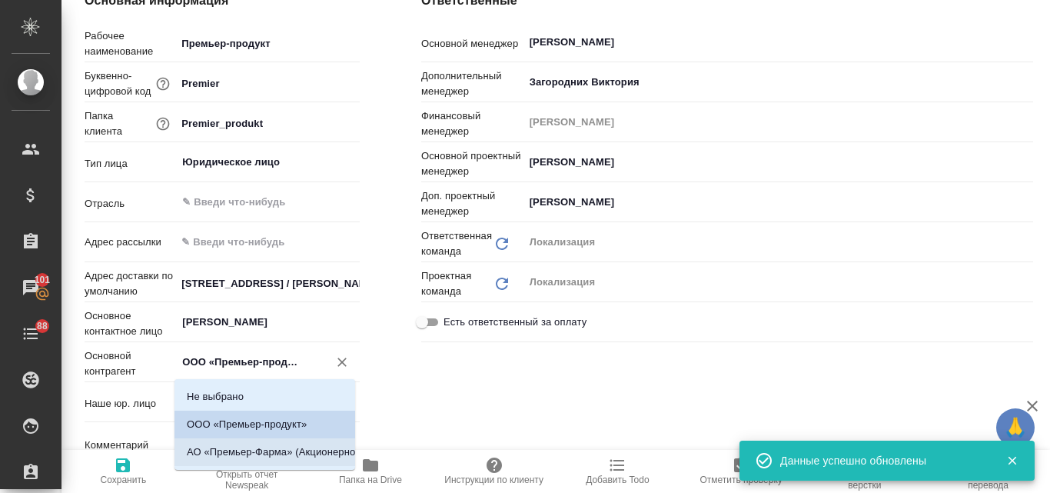
click at [249, 450] on li "АО «Премьер-Фарма» (Акционерное Общество «Премьер-Фарма»)" at bounding box center [264, 452] width 181 height 28
type input "АО «Премьер-Фарма» (Акционерное Общество «Премьер-Фарма»)"
type textarea "x"
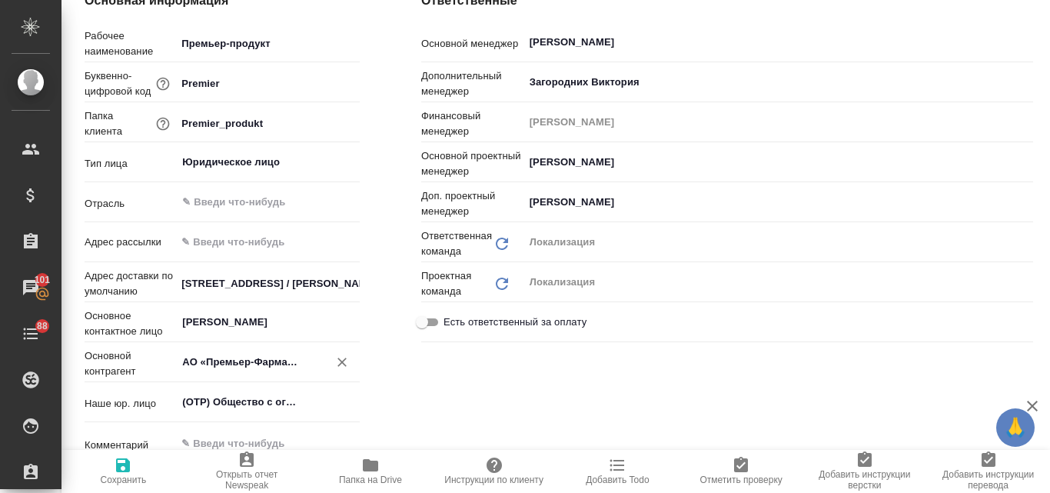
click at [144, 478] on span "Сохранить" at bounding box center [124, 479] width 46 height 11
type input "АО «Премьер-Фарма» (Акционерное Общество «Премьер-Фарма»)"
type textarea "x"
type input "АО «Премьер-Фарма» (Акционерное Общество «Премьер-Фарма»)"
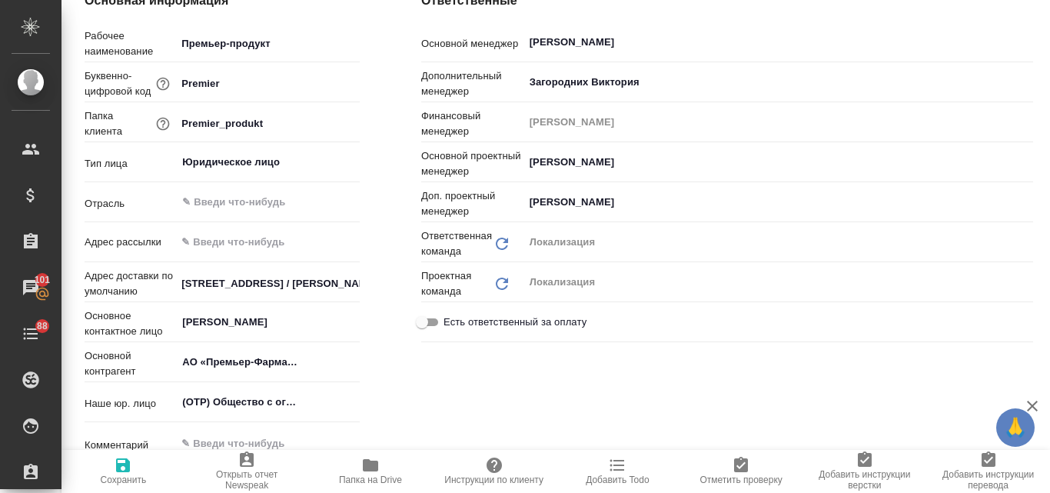
type textarea "x"
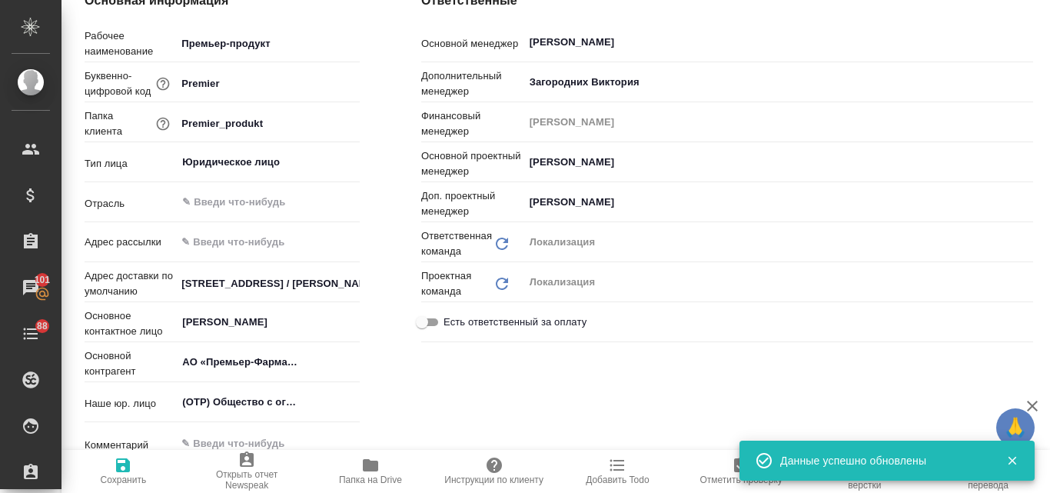
type input "АО «Премьер-Фарма» (Акционерное Общество «Премьер-Фарма»)"
type textarea "x"
type input "АО «Премьер-Фарма» (Акционерное Общество «Премьер-Фарма»)"
type textarea "x"
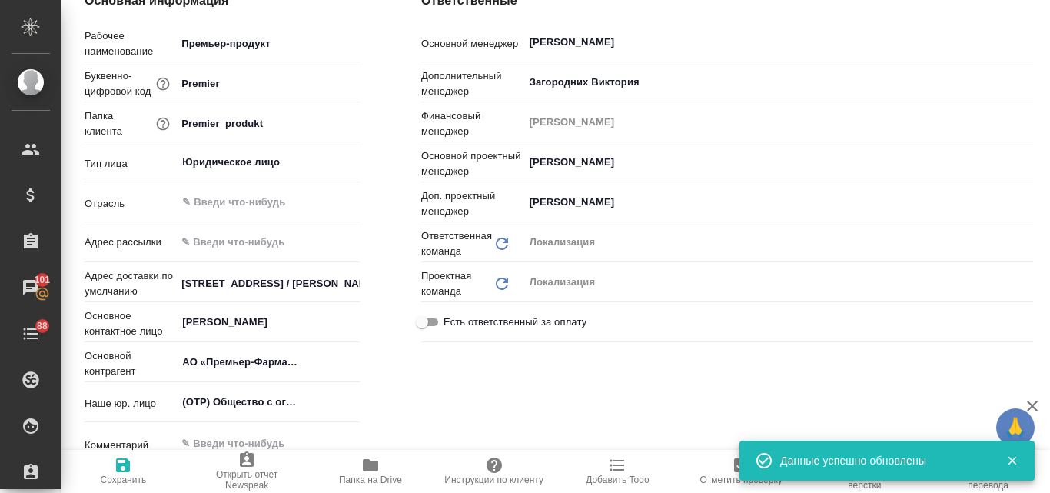
type textarea "x"
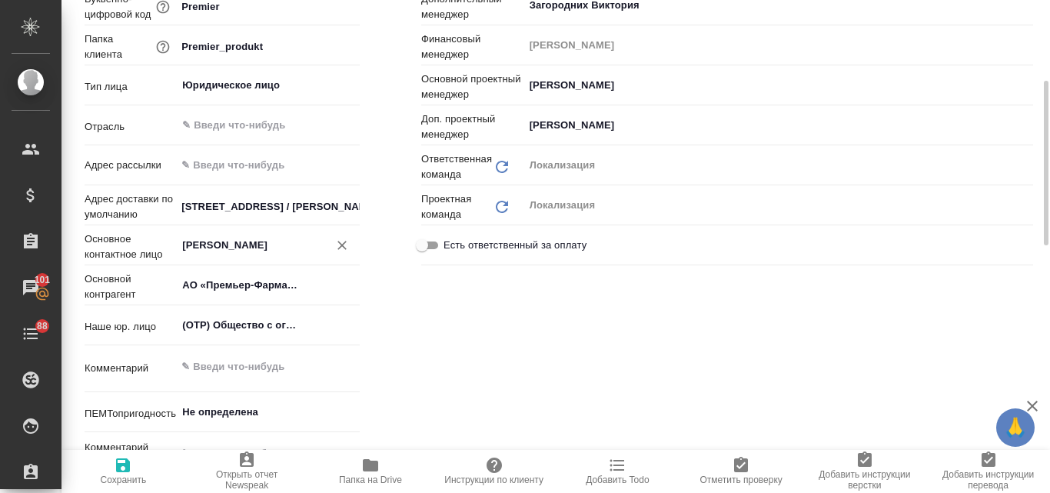
scroll to position [320, 0]
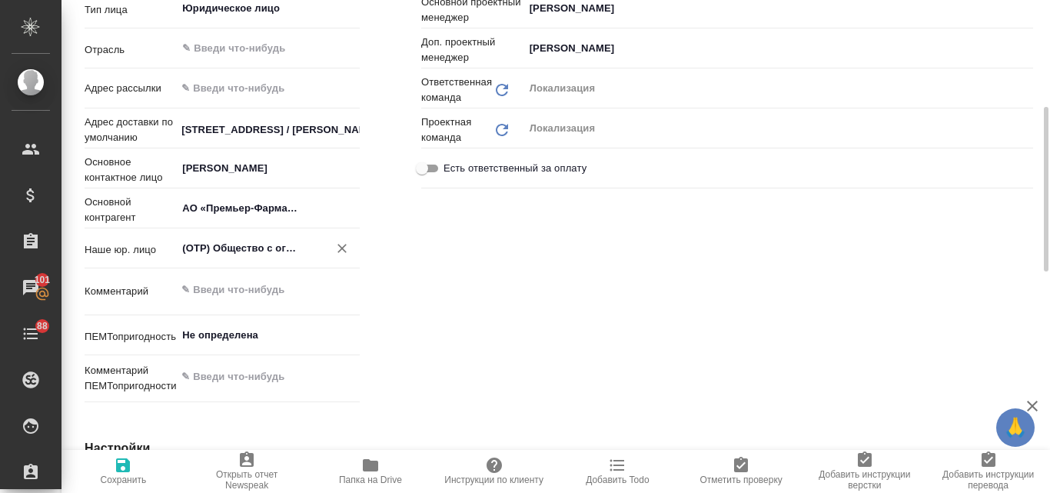
click at [284, 246] on input "(OTP) Общество с ограниченной ответственностью «Вектор Развития»" at bounding box center [242, 248] width 123 height 18
click at [679, 343] on div "Ответственные Основной менеджер Валяева Анна ​ Дополнительный менеджер Загородн…" at bounding box center [726, 123] width 673 height 632
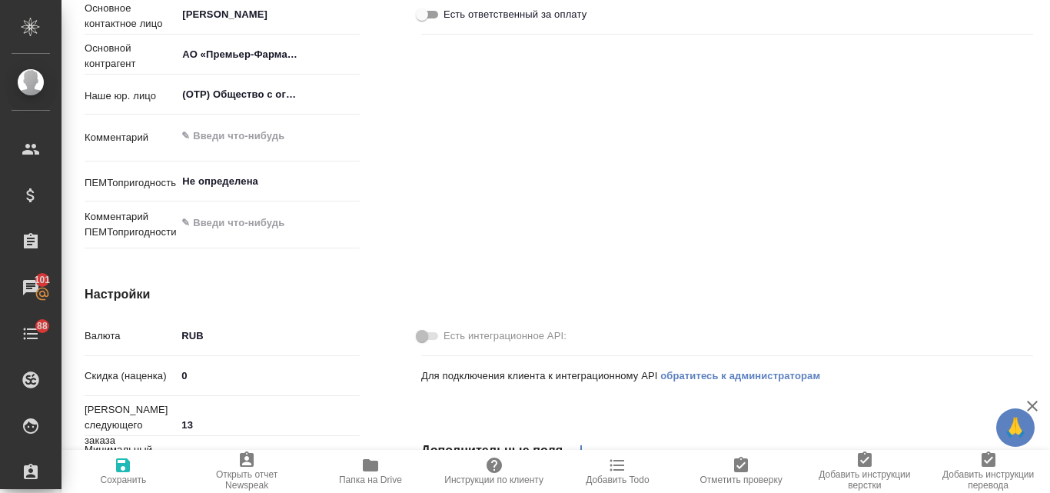
click at [128, 460] on icon "button" at bounding box center [123, 465] width 18 height 18
type input "АО «Премьер-Фарма» (Акционерное Общество «Премьер-Фарма»)"
type textarea "x"
type input "АО «Премьер-Фарма» (Акционерное Общество «Премьер-Фарма»)"
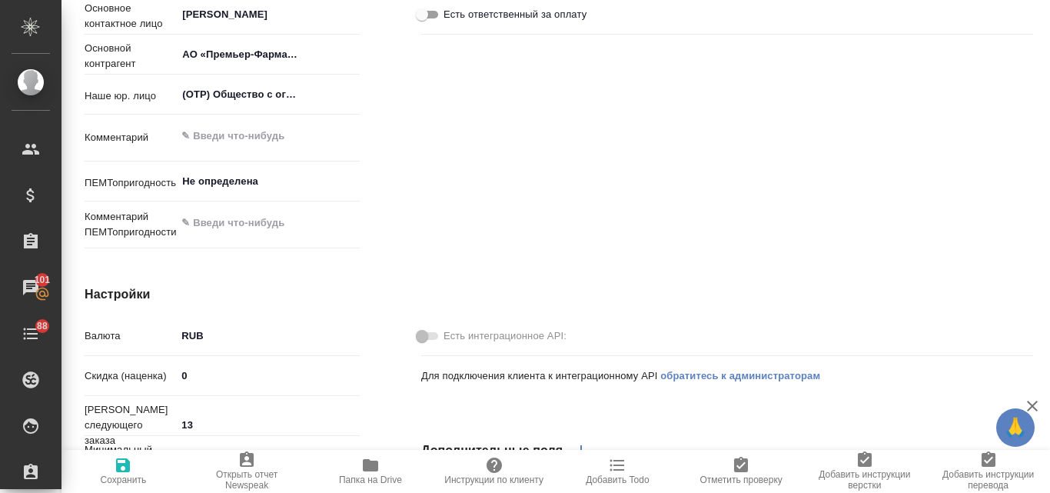
type textarea "x"
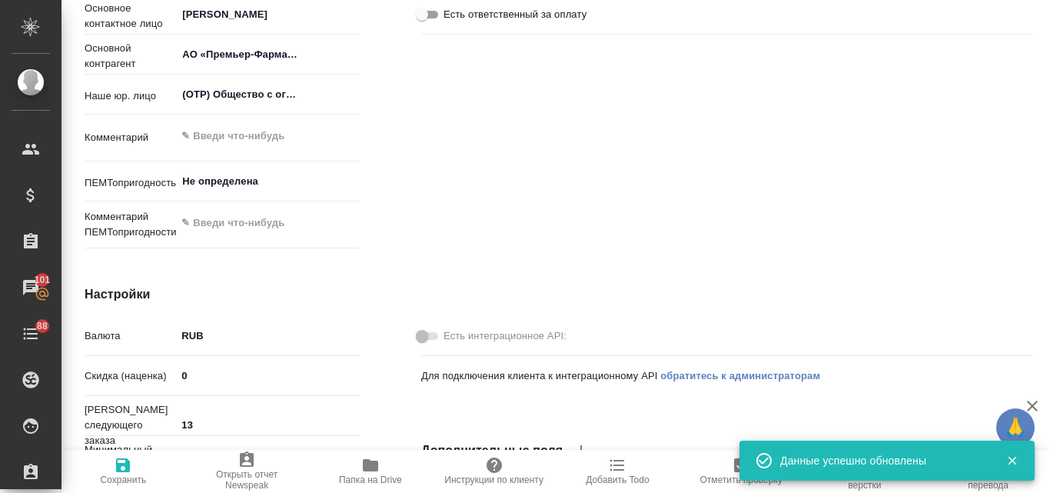
type input "АО «Премьер-Фарма» (Акционерное Общество «Премьер-Фарма»)"
type textarea "x"
type input "АО «Премьер-Фарма» (Акционерное Общество «Премьер-Фарма»)"
type textarea "x"
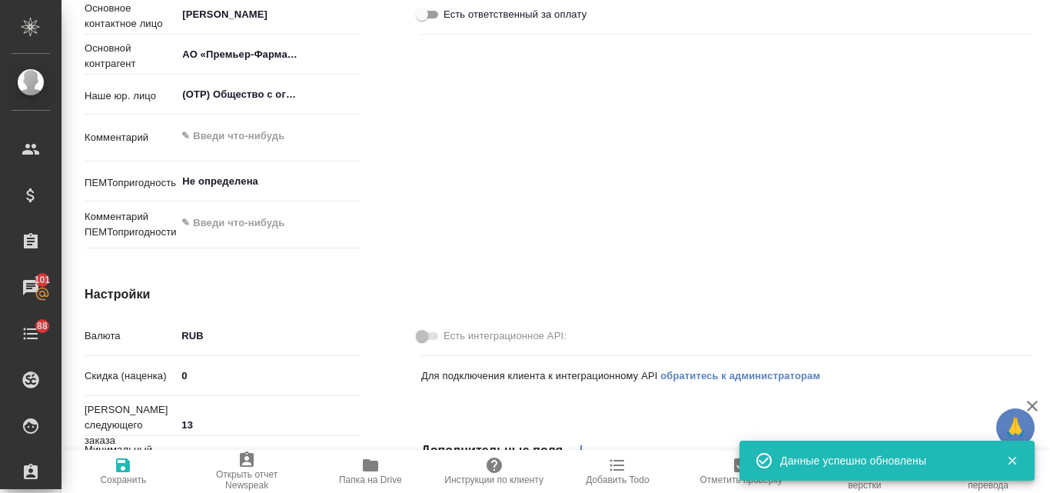
type textarea "x"
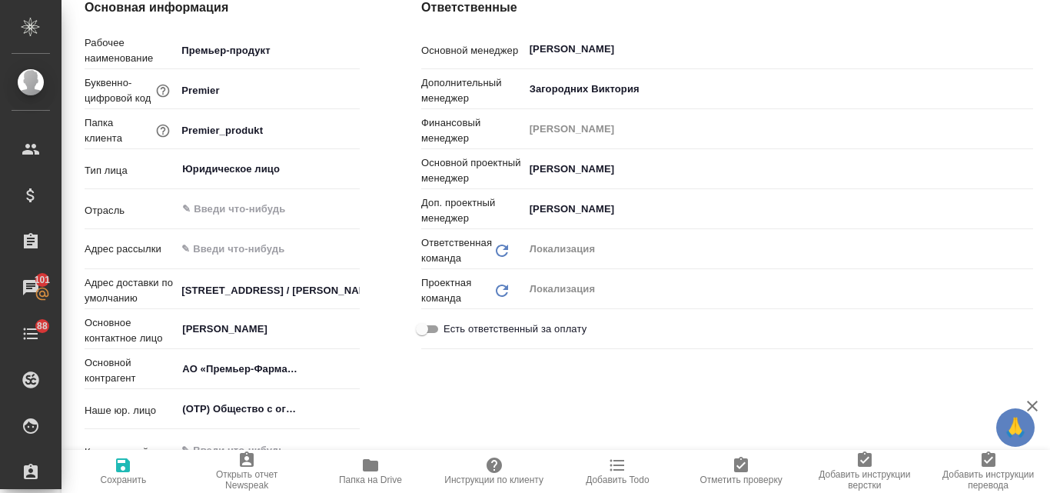
scroll to position [5, 0]
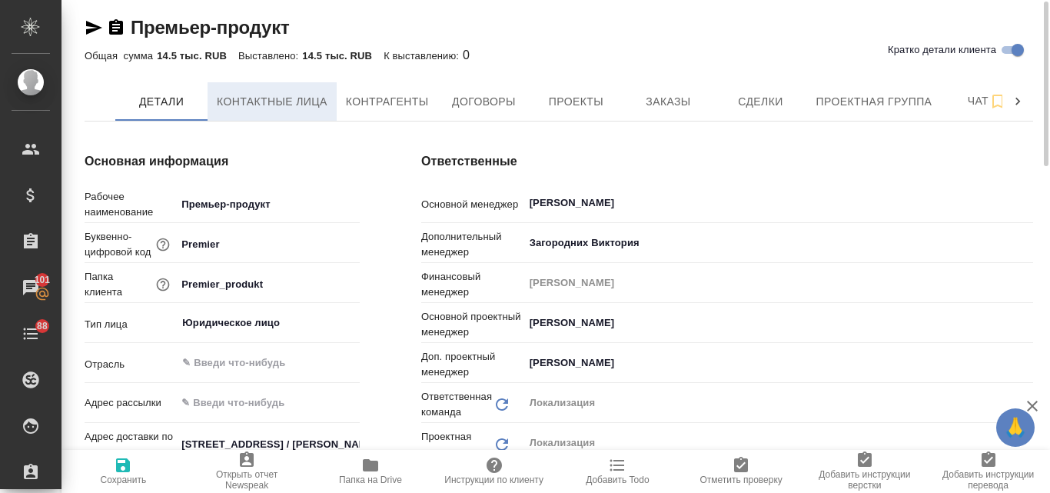
click at [285, 98] on span "Контактные лица" at bounding box center [272, 101] width 111 height 19
select select "RU"
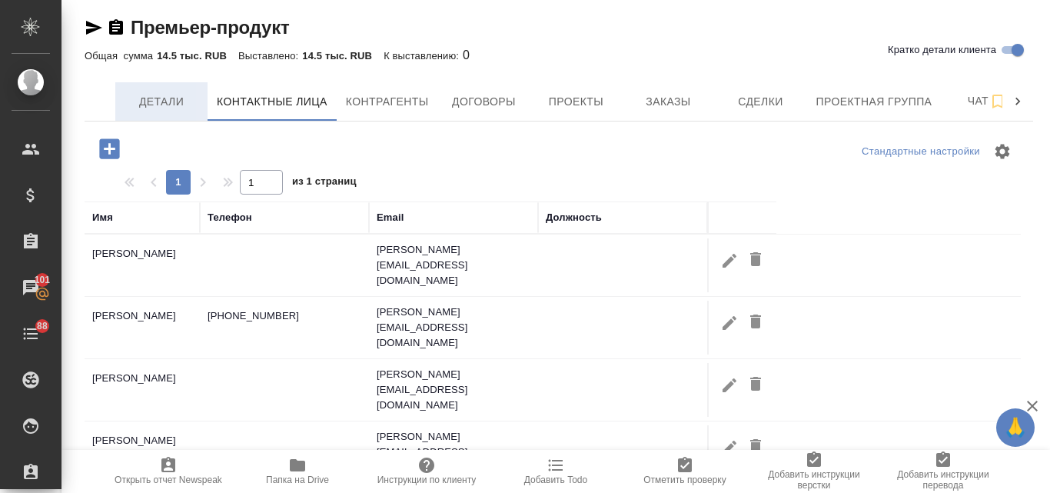
click at [148, 98] on span "Детали" at bounding box center [162, 101] width 74 height 19
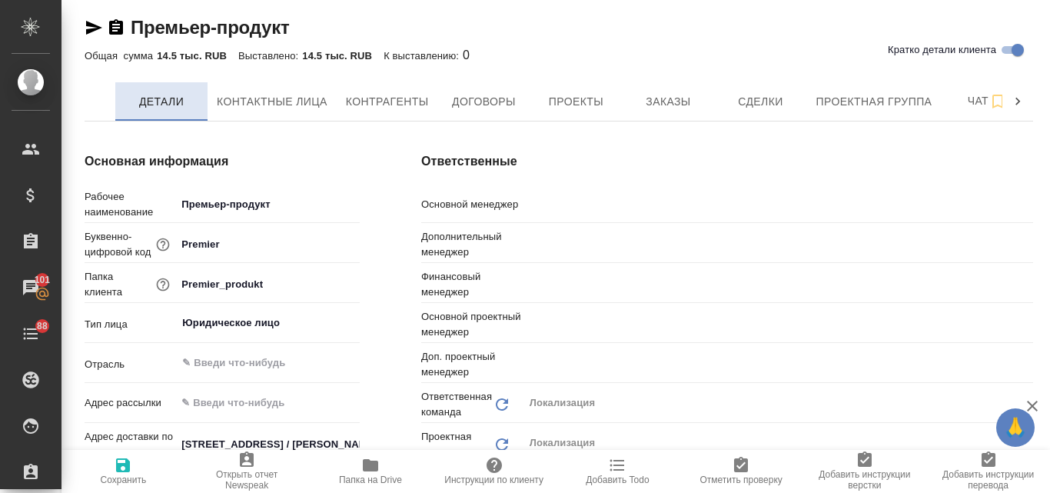
type input "АО «Премьер-Фарма» (Акционерное Общество «Премьер-Фарма»)"
type textarea "x"
type input "Валяева Анна"
type input "Загородних Виктория"
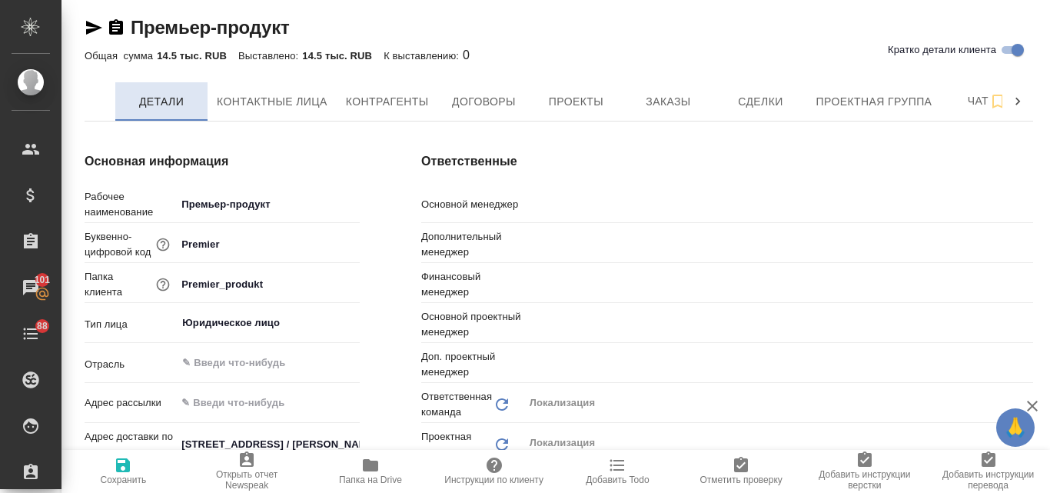
type input "Воробьёва Екатерина"
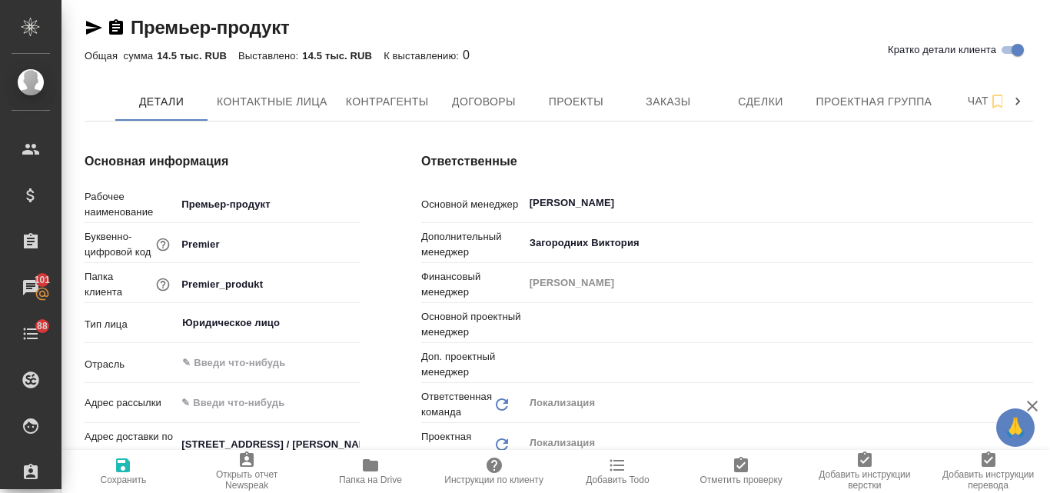
type input "Третьякова Ольга"
type input "Муталимов Марк"
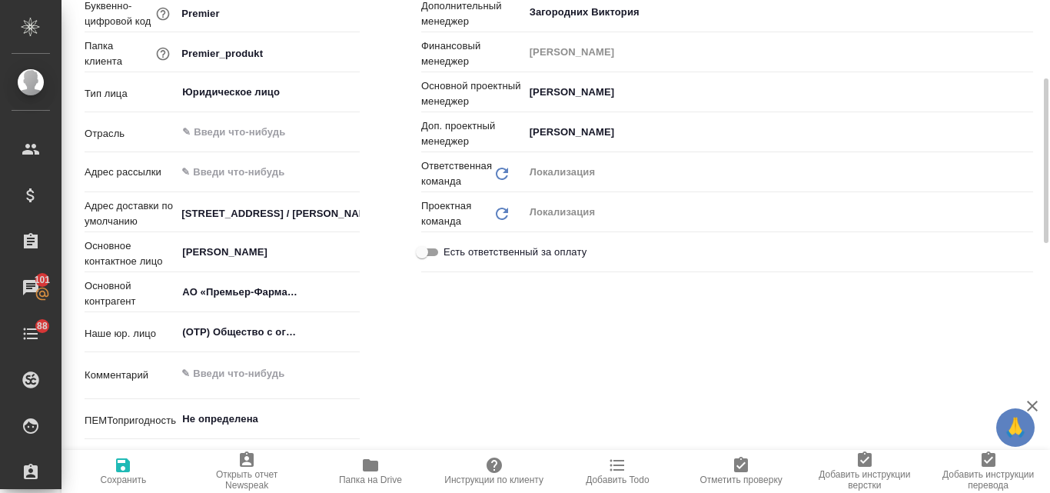
type input "АО «Премьер-Фарма» (Акционерное Общество «Премьер-Фарма»)"
type textarea "x"
type input "АО «Премьер-Фарма» (Акционерное Общество «Премьер-Фарма»)"
type textarea "x"
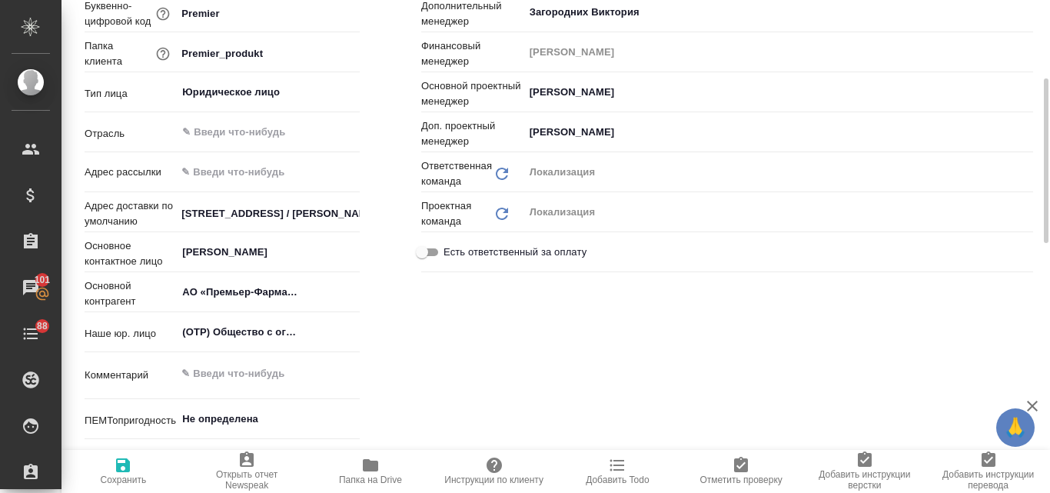
type textarea "x"
click at [227, 177] on input "text" at bounding box center [268, 172] width 184 height 22
click at [375, 341] on div "Основная информация Рабочее наименование Премьер-продукт Буквенно-цифровой код …" at bounding box center [222, 207] width 337 height 632
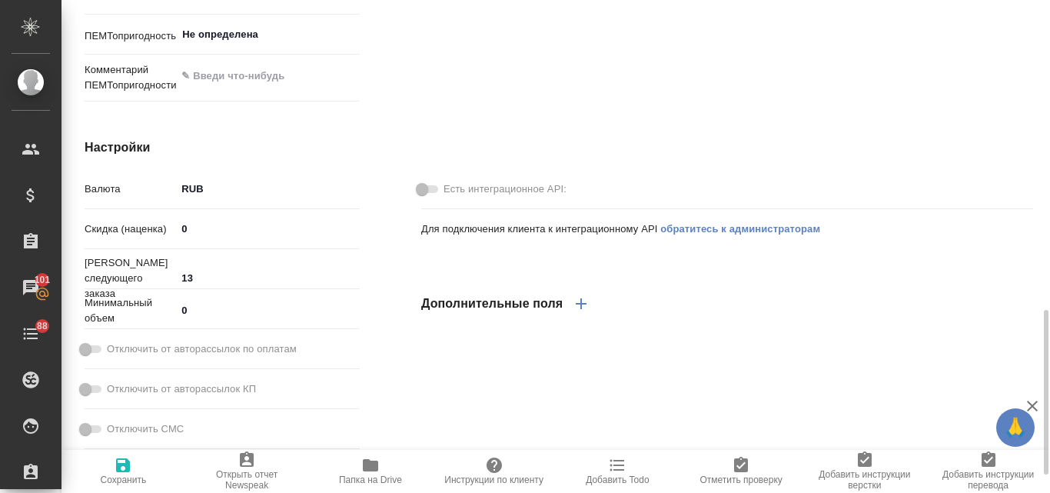
scroll to position [774, 0]
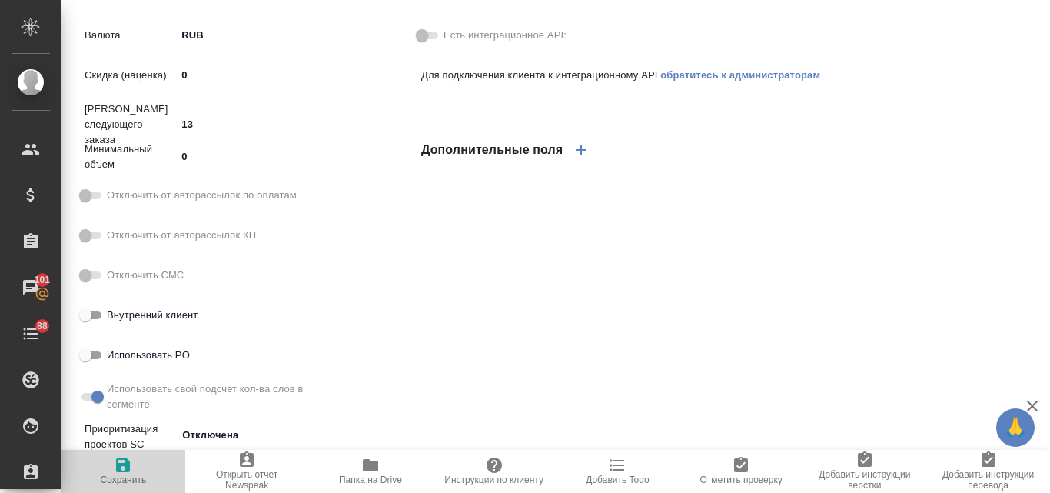
click at [119, 480] on span "Сохранить" at bounding box center [124, 479] width 46 height 11
type input "АО «Премьер-Фарма» (Акционерное Общество «Премьер-Фарма»)"
type textarea "x"
type input "АО «Премьер-Фарма» (Акционерное Общество «Премьер-Фарма»)"
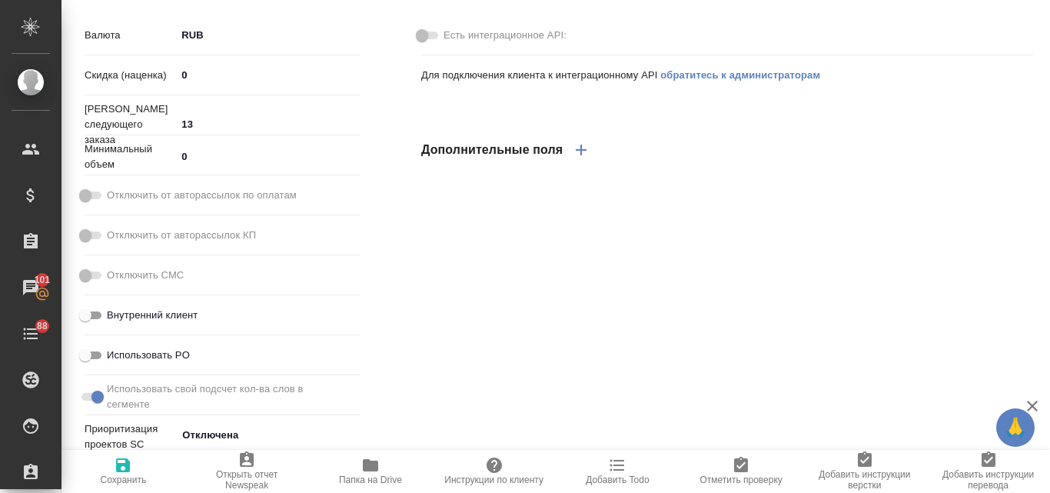
type textarea "x"
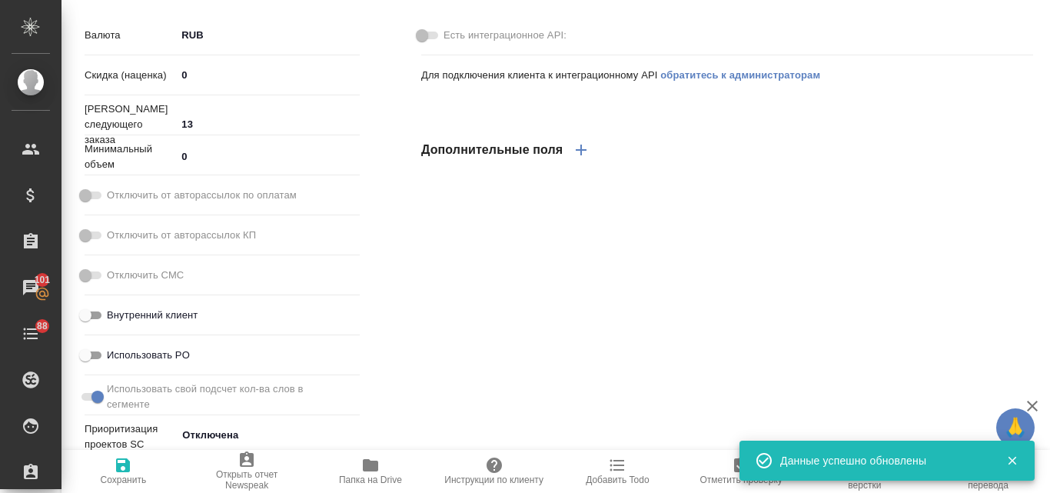
type input "АО «Премьер-Фарма» (Акционерное Общество «Премьер-Фарма»)"
type textarea "x"
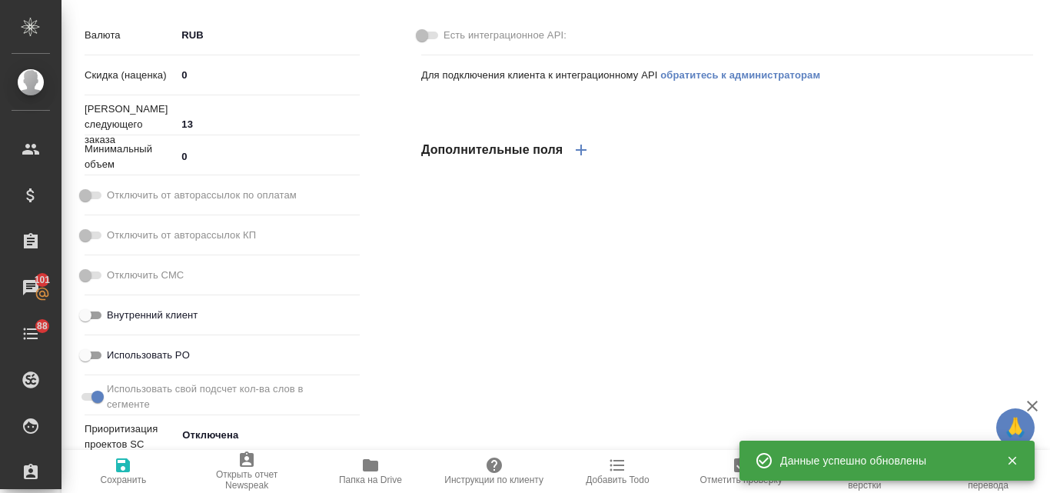
type input "АО «Премьер-Фарма» (Акционерное Общество «Премьер-Фарма»)"
type textarea "x"
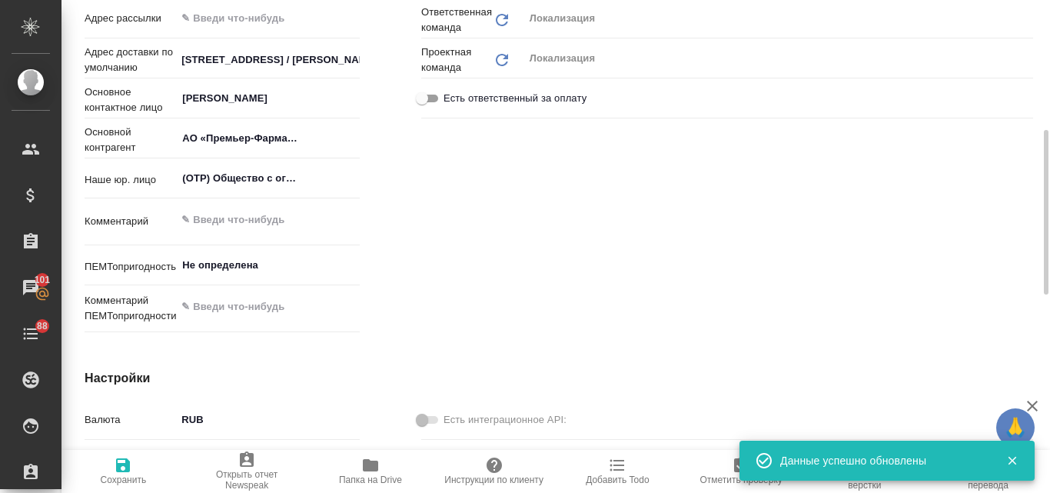
scroll to position [159, 0]
